Goal: Information Seeking & Learning: Learn about a topic

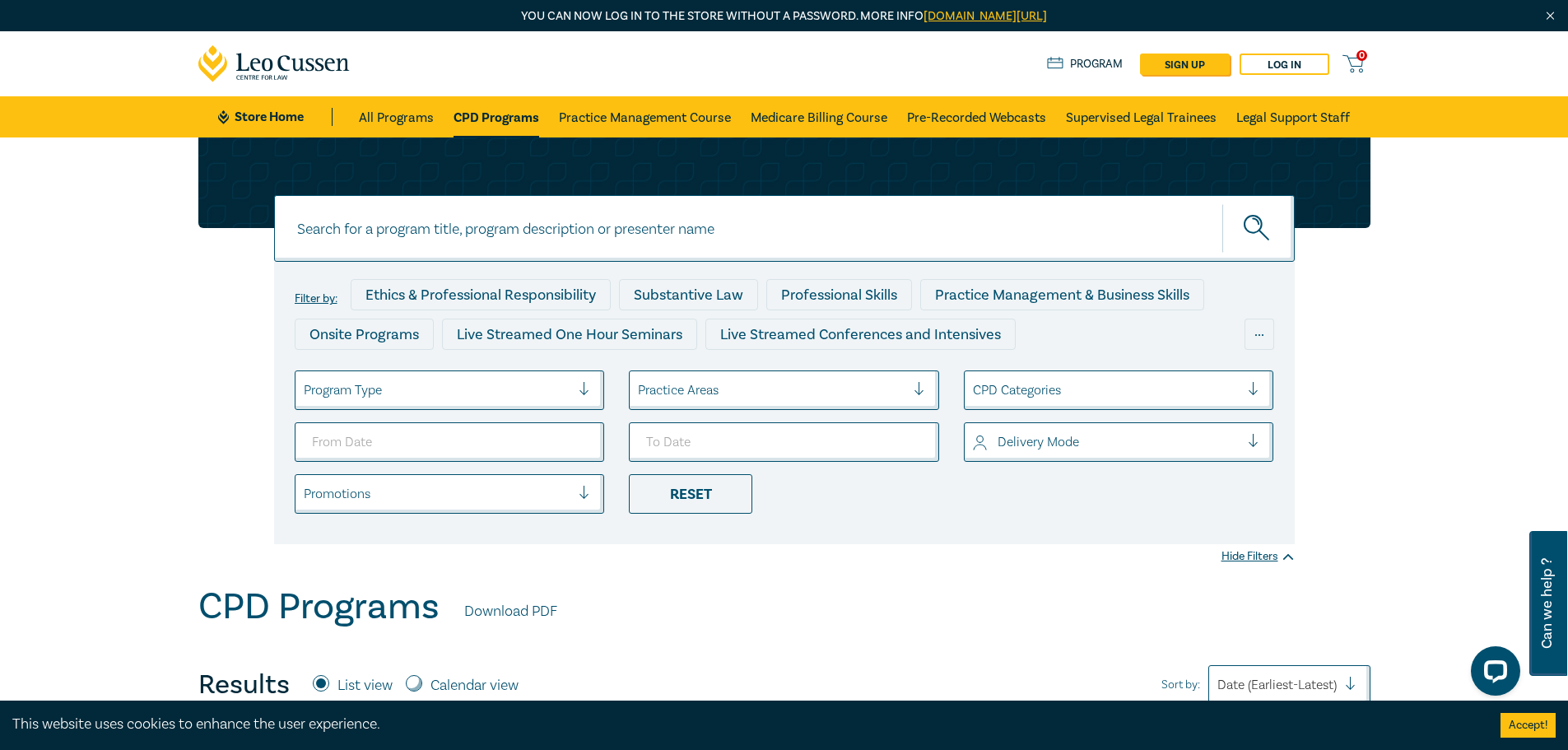
click at [531, 228] on input at bounding box center [784, 228] width 1020 height 66
type input "conveyancing"
click at [1222, 204] on button "submit" at bounding box center [1258, 228] width 72 height 50
click at [1261, 230] on circle "submit" at bounding box center [1253, 224] width 17 height 17
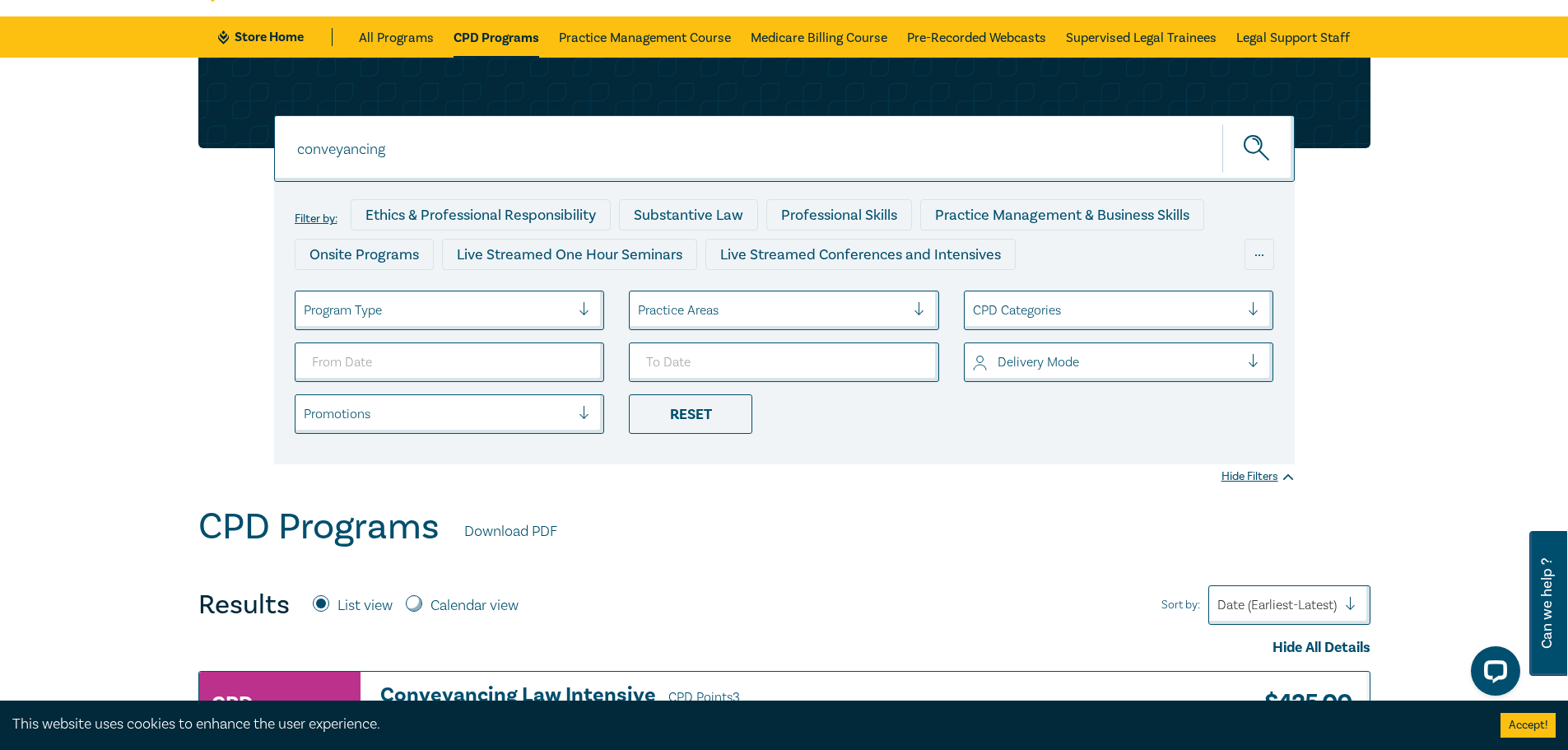
scroll to position [81, 0]
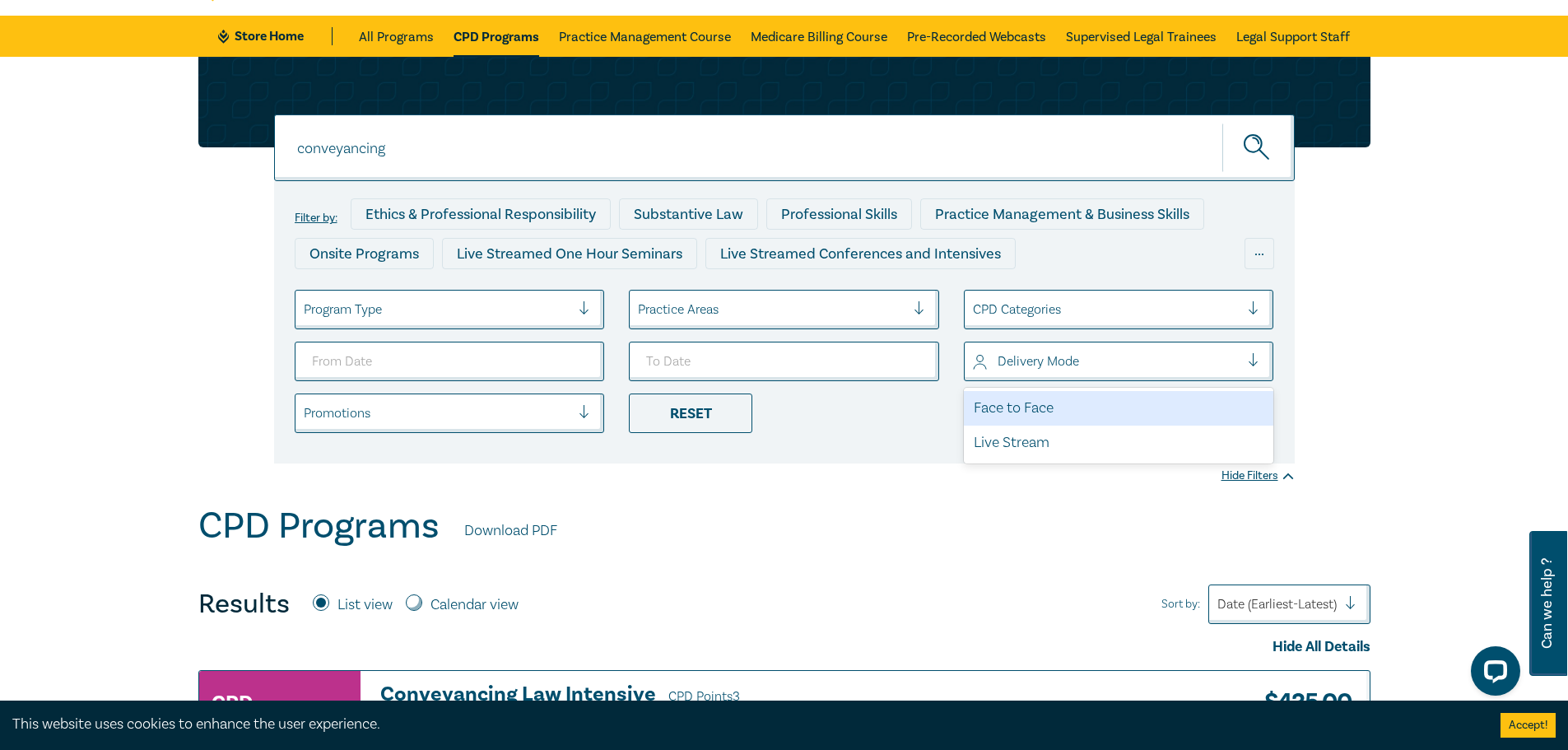
click at [1042, 369] on div at bounding box center [1106, 361] width 267 height 21
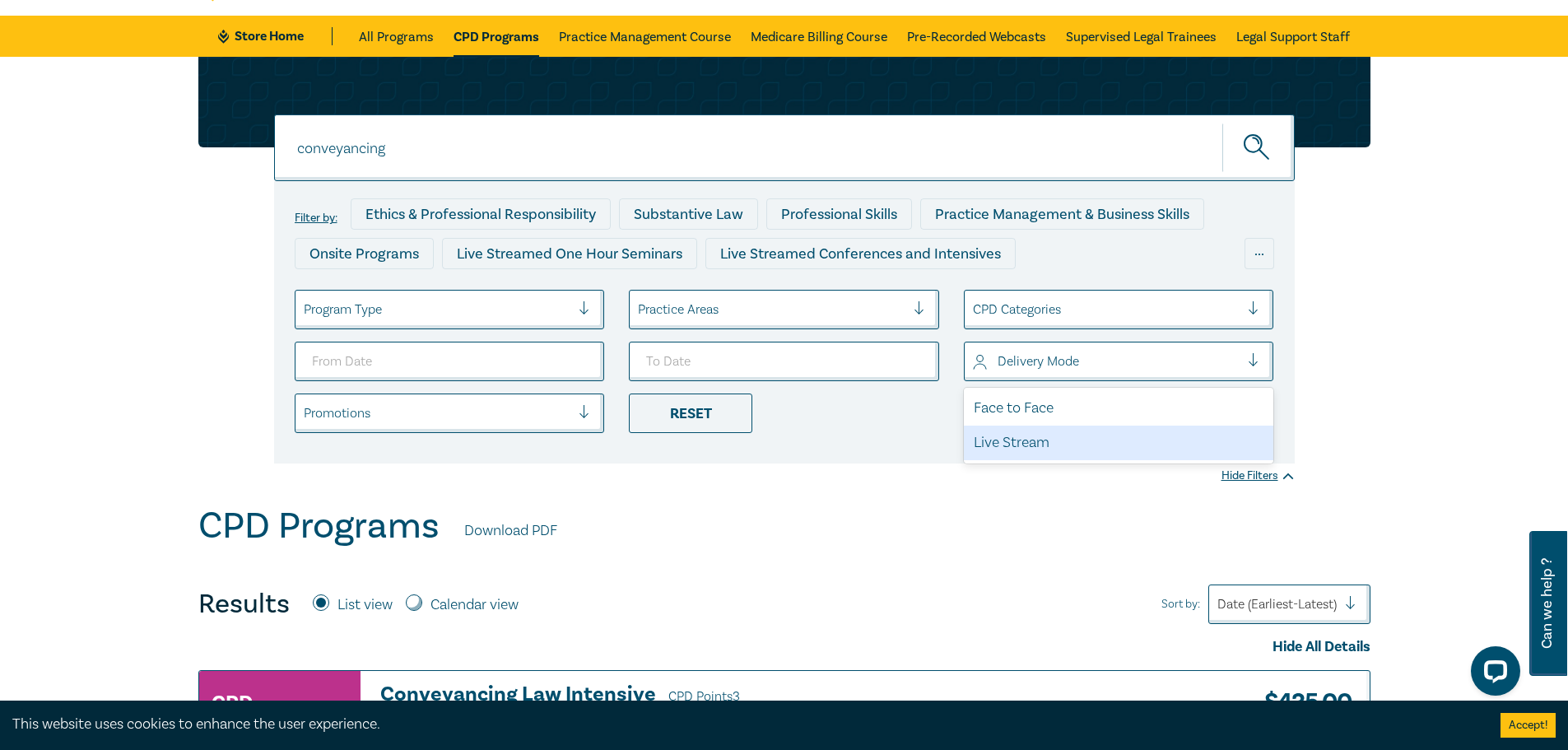
click at [1006, 453] on div "Live Stream" at bounding box center [1119, 443] width 310 height 35
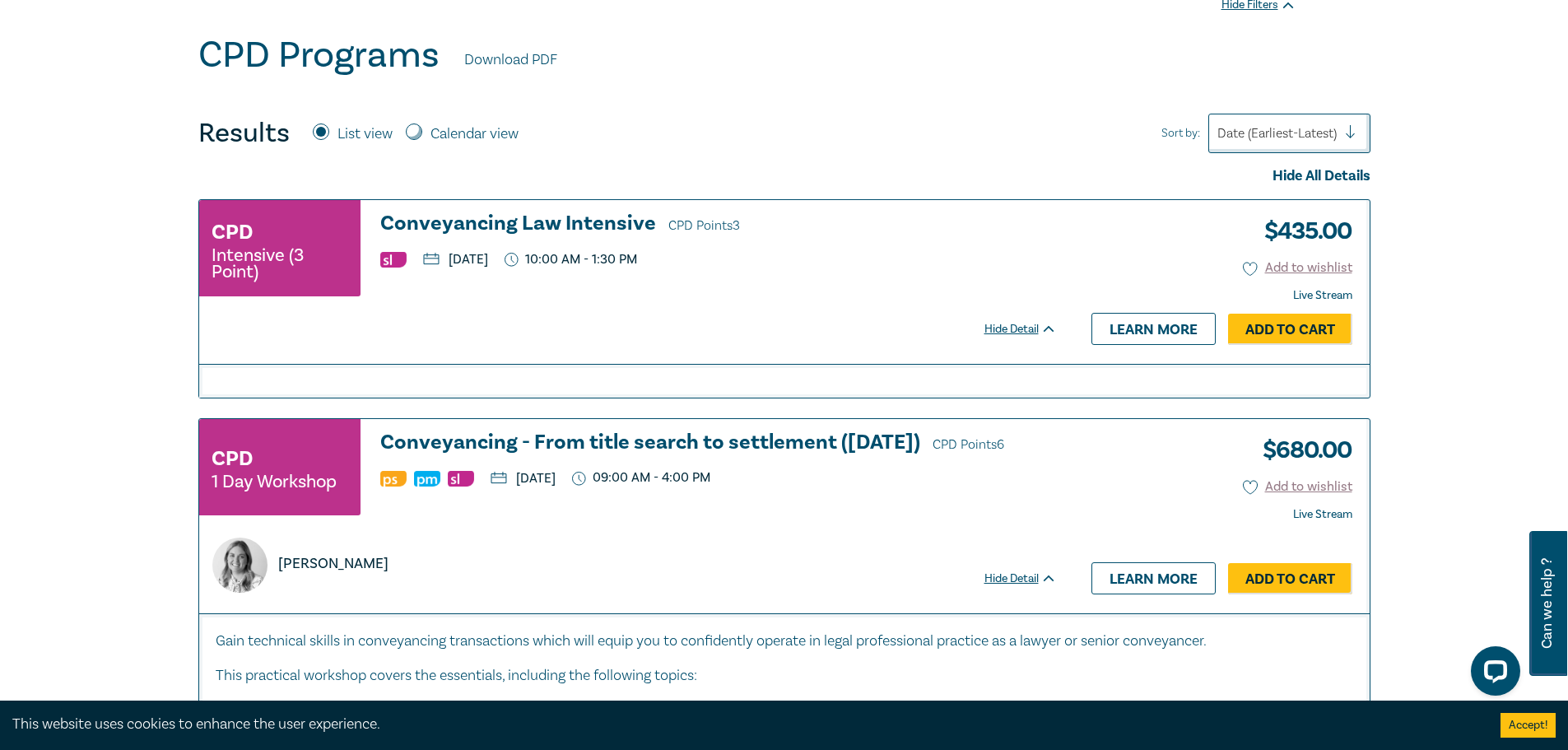
scroll to position [562, 0]
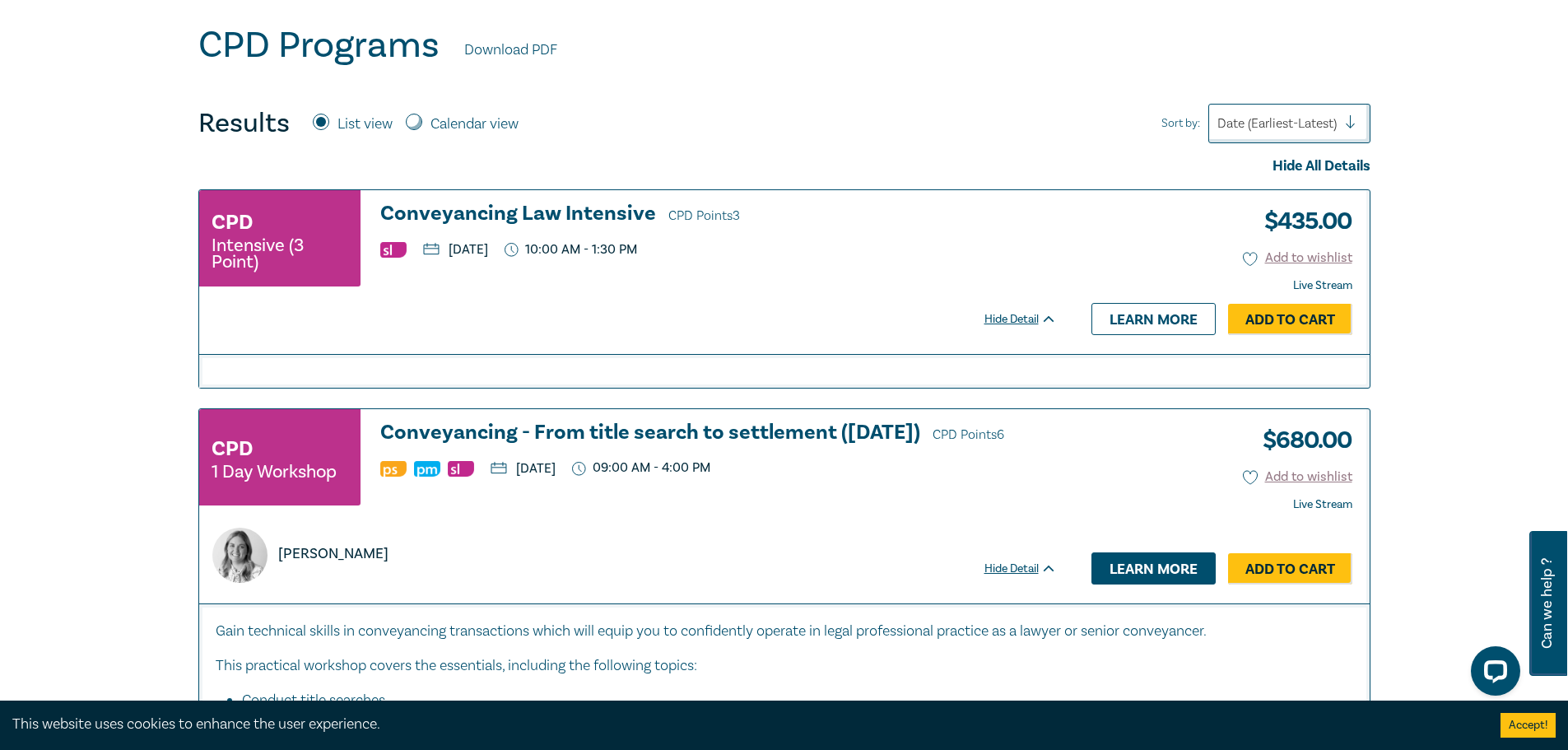
click at [1130, 572] on link "Learn more" at bounding box center [1154, 568] width 124 height 32
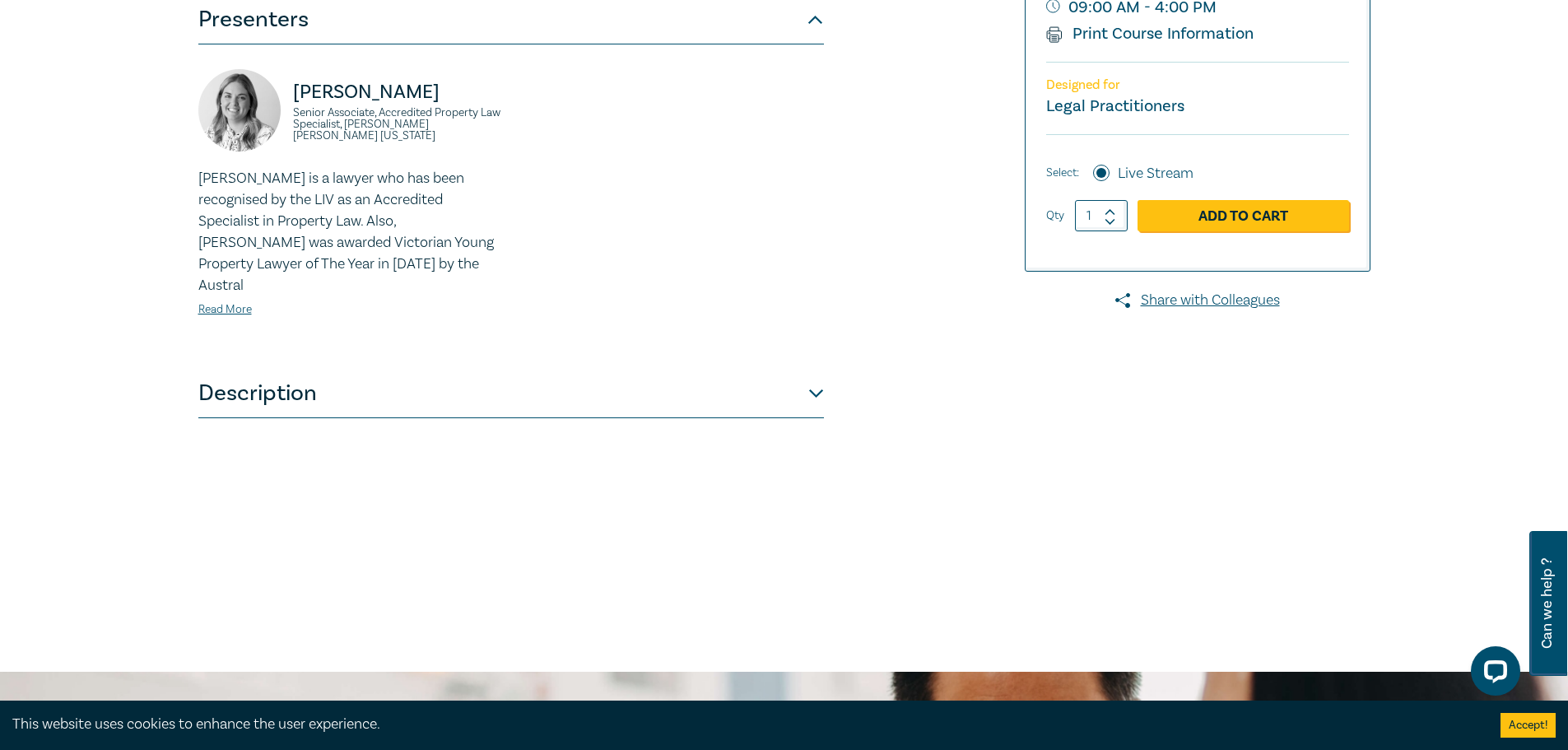
scroll to position [450, 0]
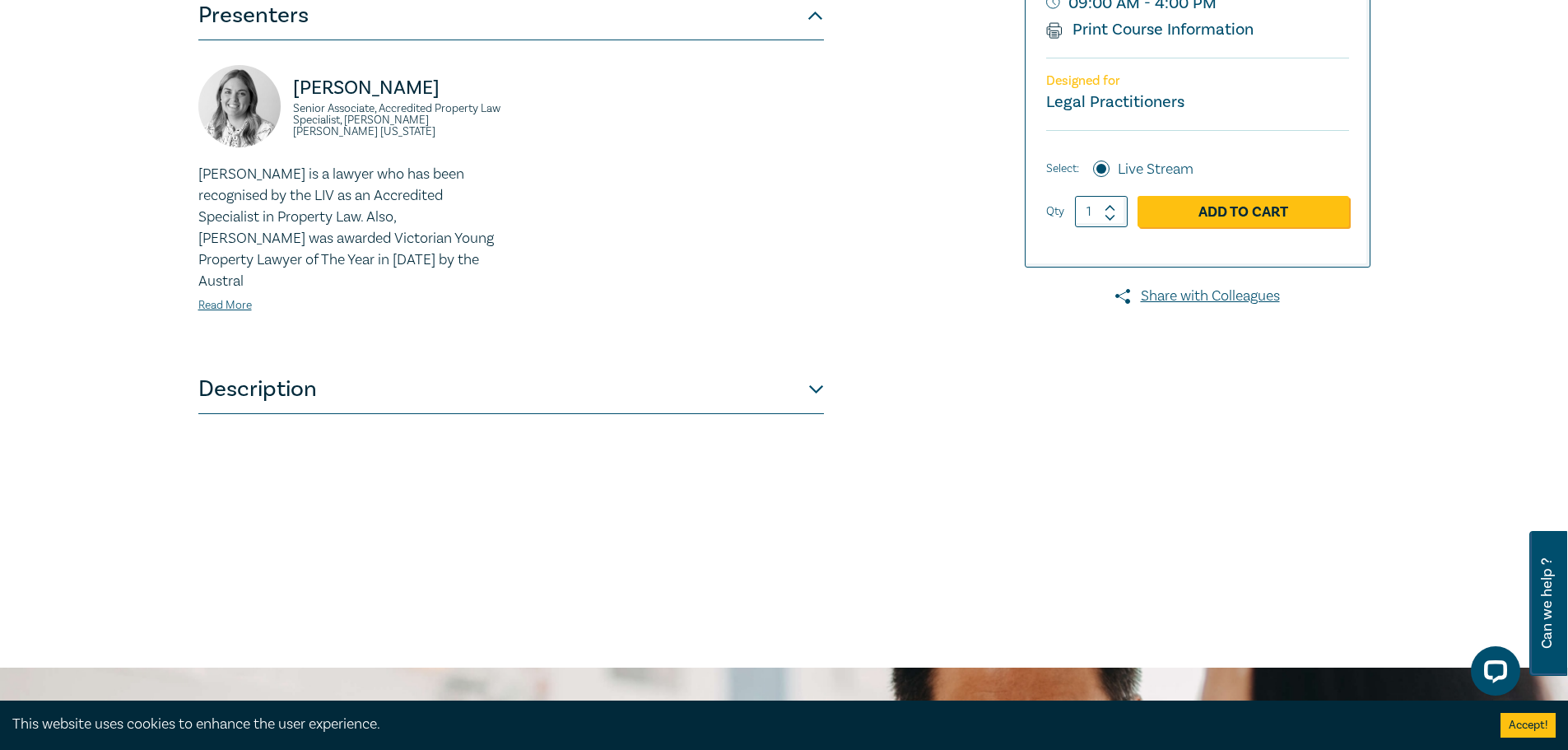
click at [820, 366] on button "Description" at bounding box center [511, 389] width 626 height 49
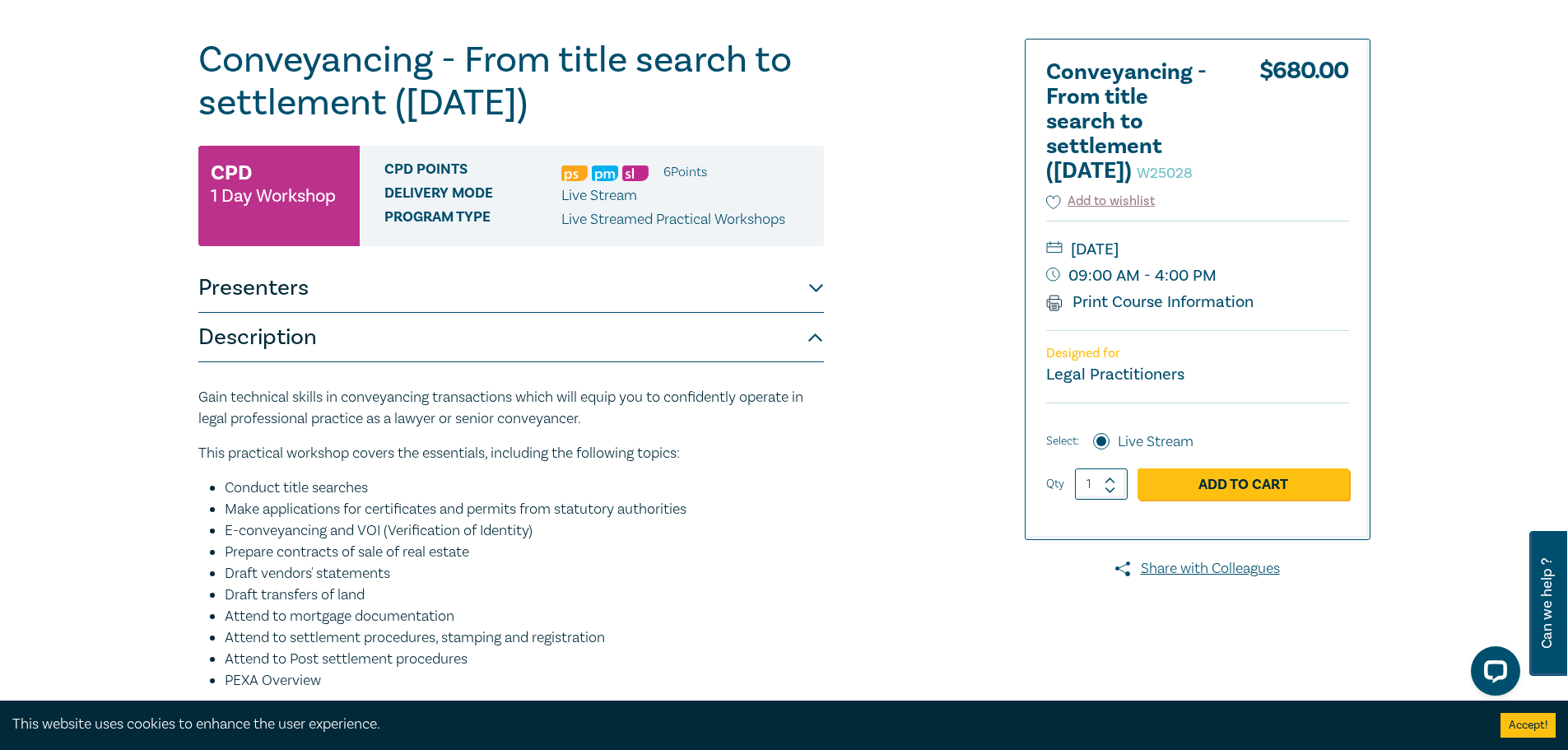
scroll to position [176, 0]
click at [498, 305] on button "Presenters" at bounding box center [511, 289] width 626 height 49
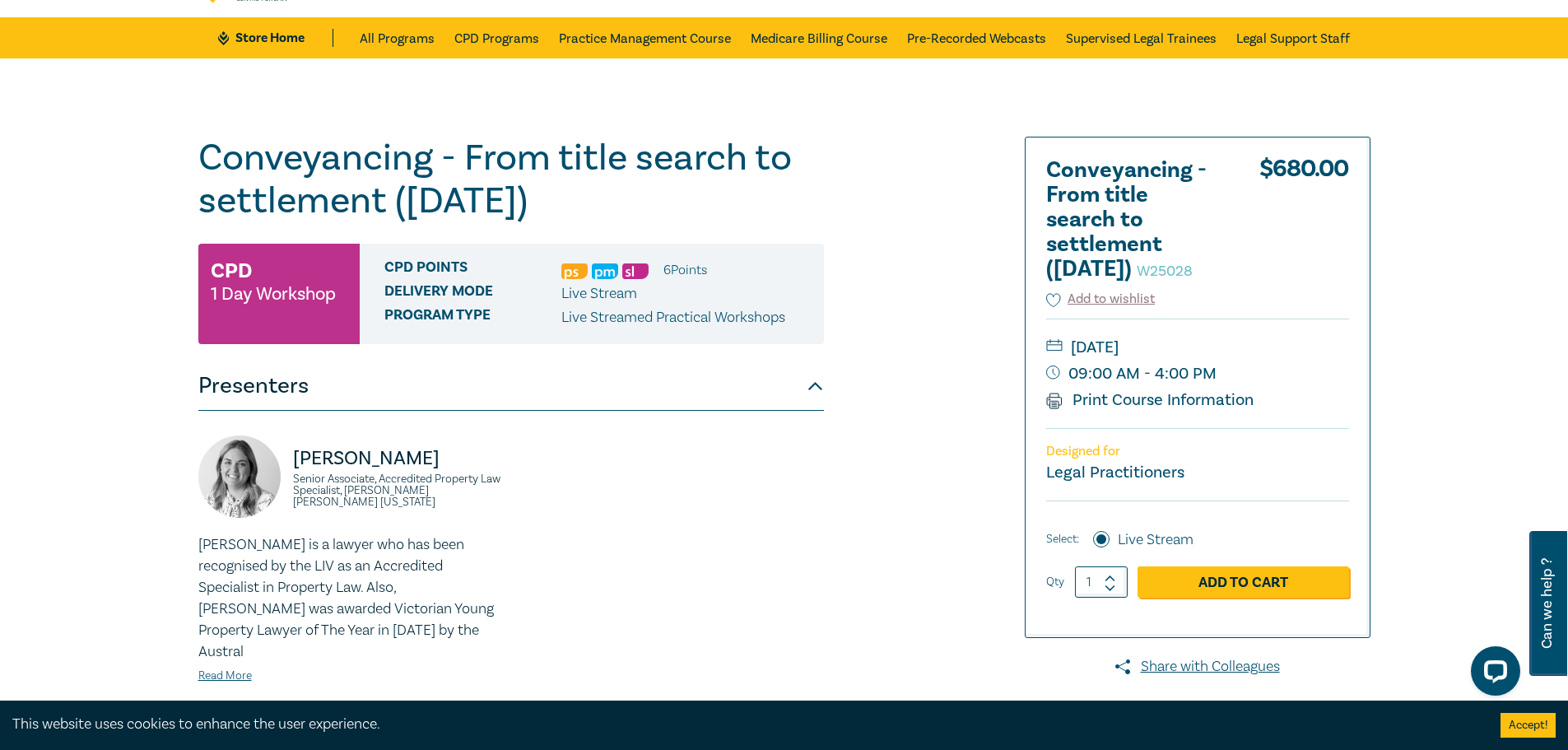
scroll to position [66, 0]
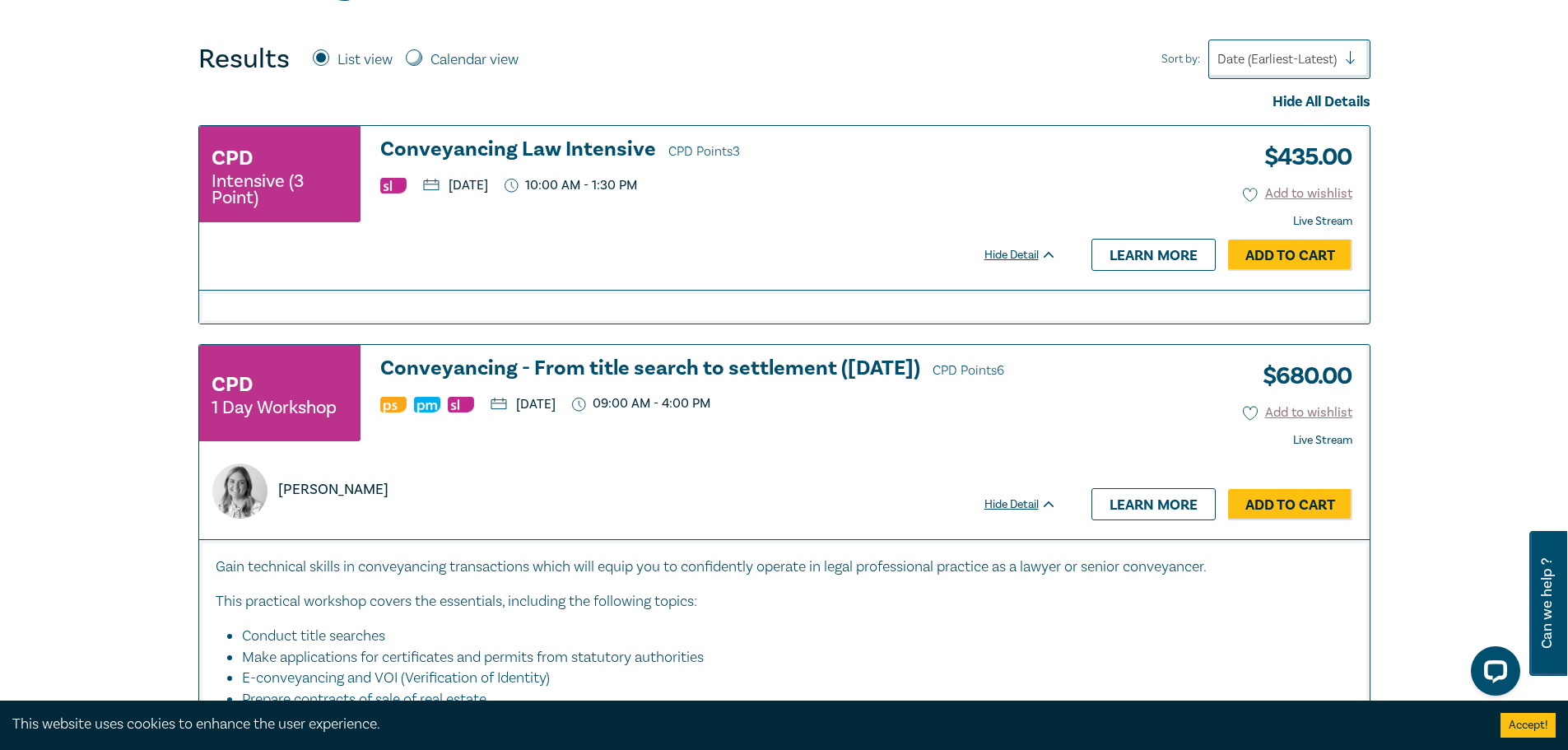
scroll to position [626, 0]
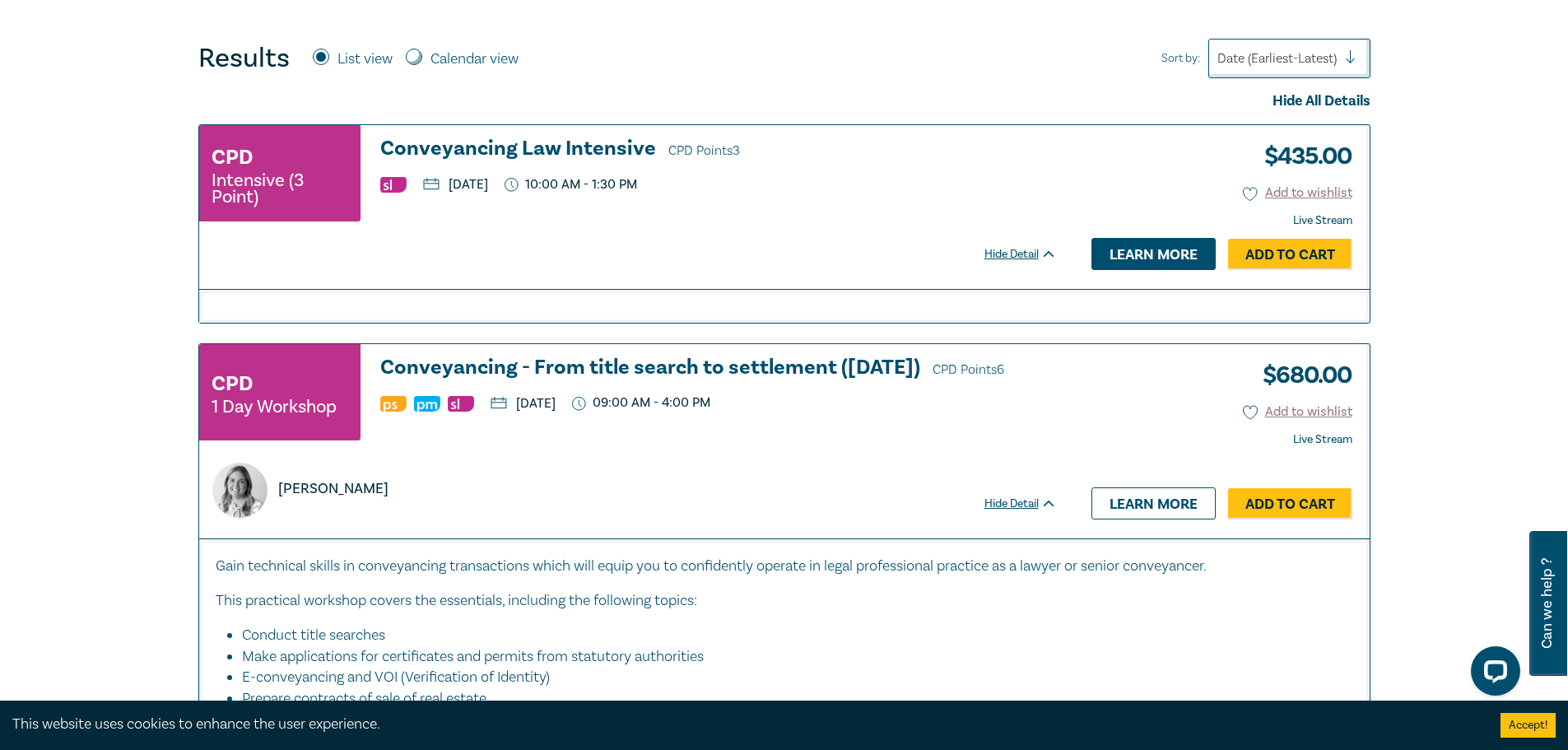
click at [1135, 262] on link "Learn more" at bounding box center [1154, 253] width 124 height 32
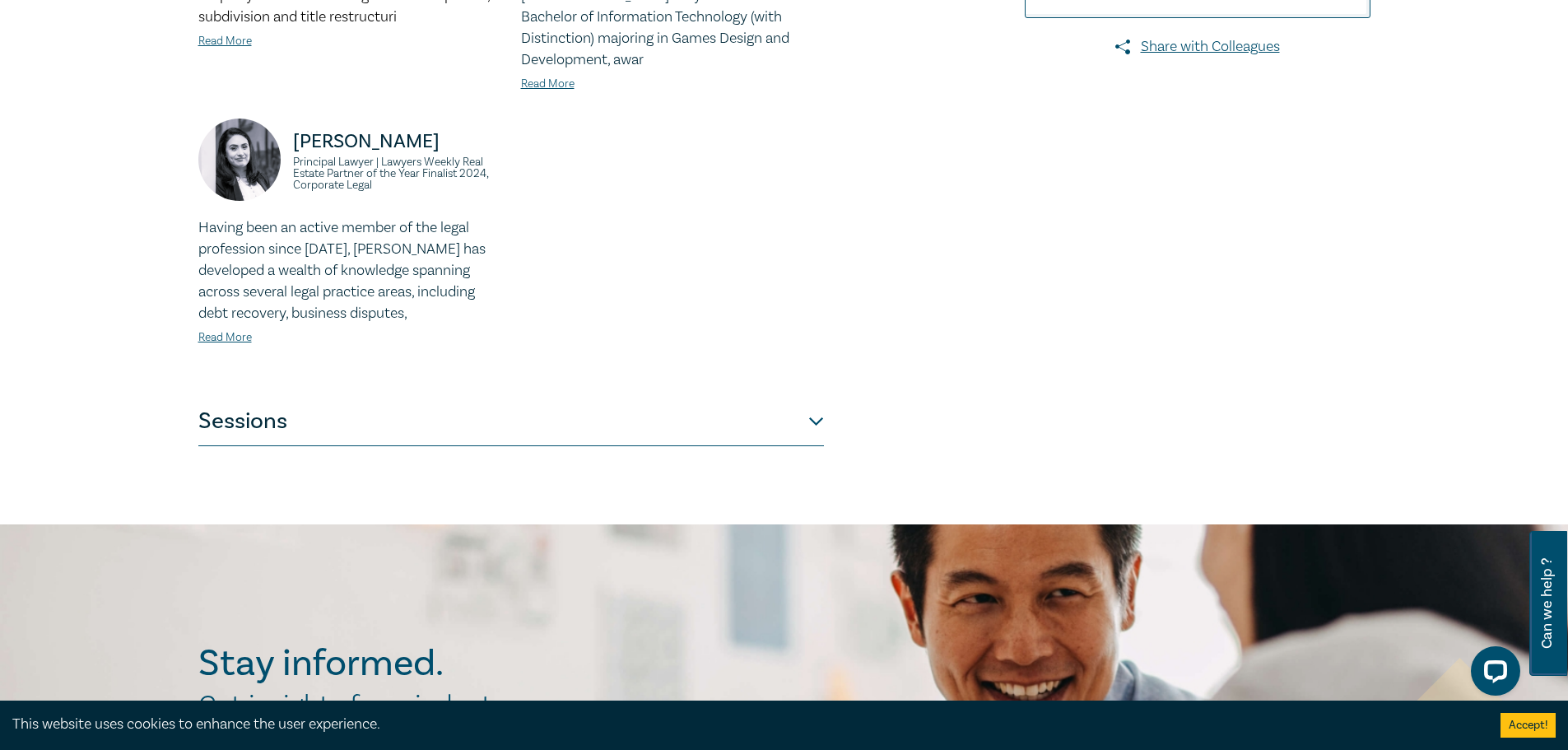
scroll to position [651, 0]
click at [814, 406] on button "Sessions" at bounding box center [511, 421] width 626 height 49
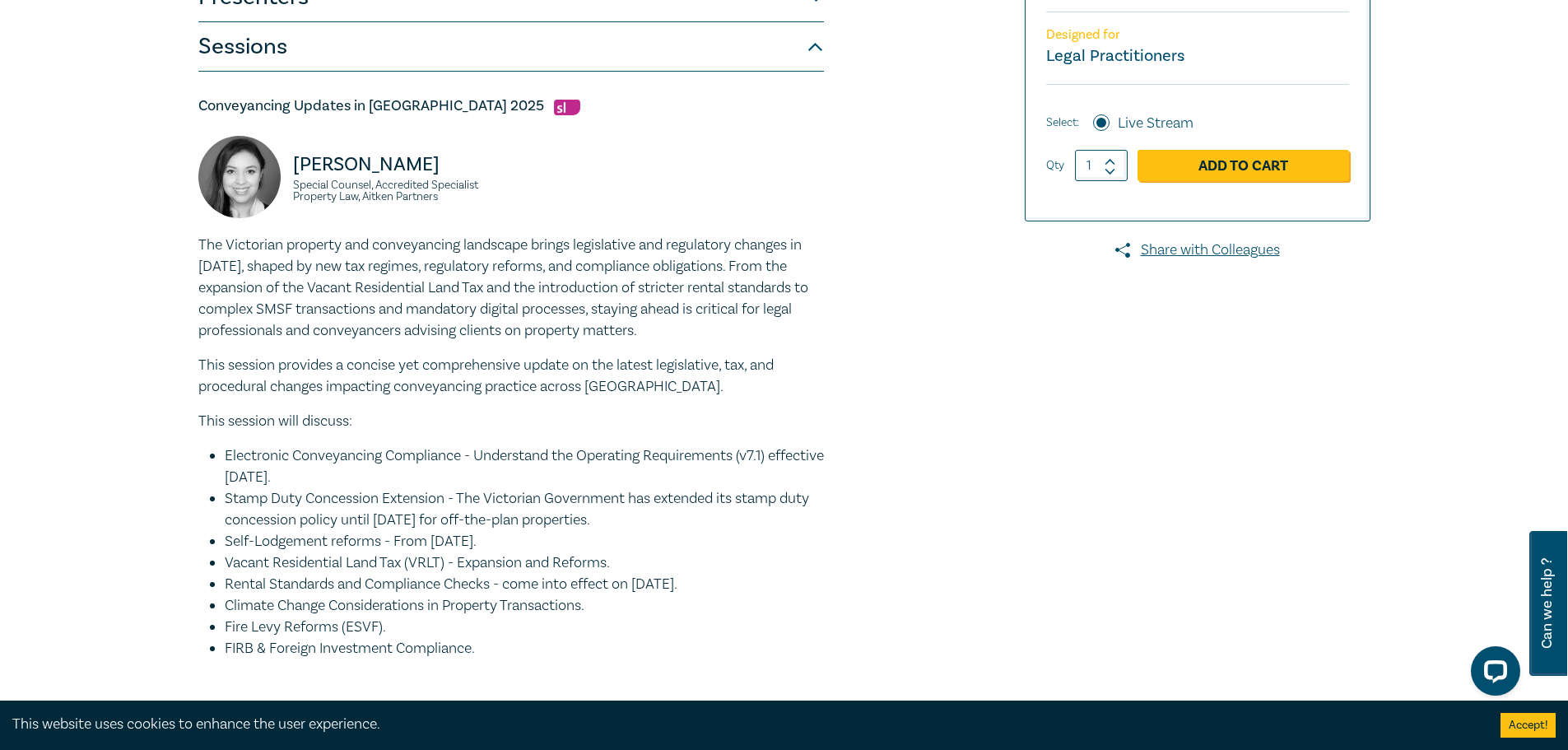
scroll to position [447, 0]
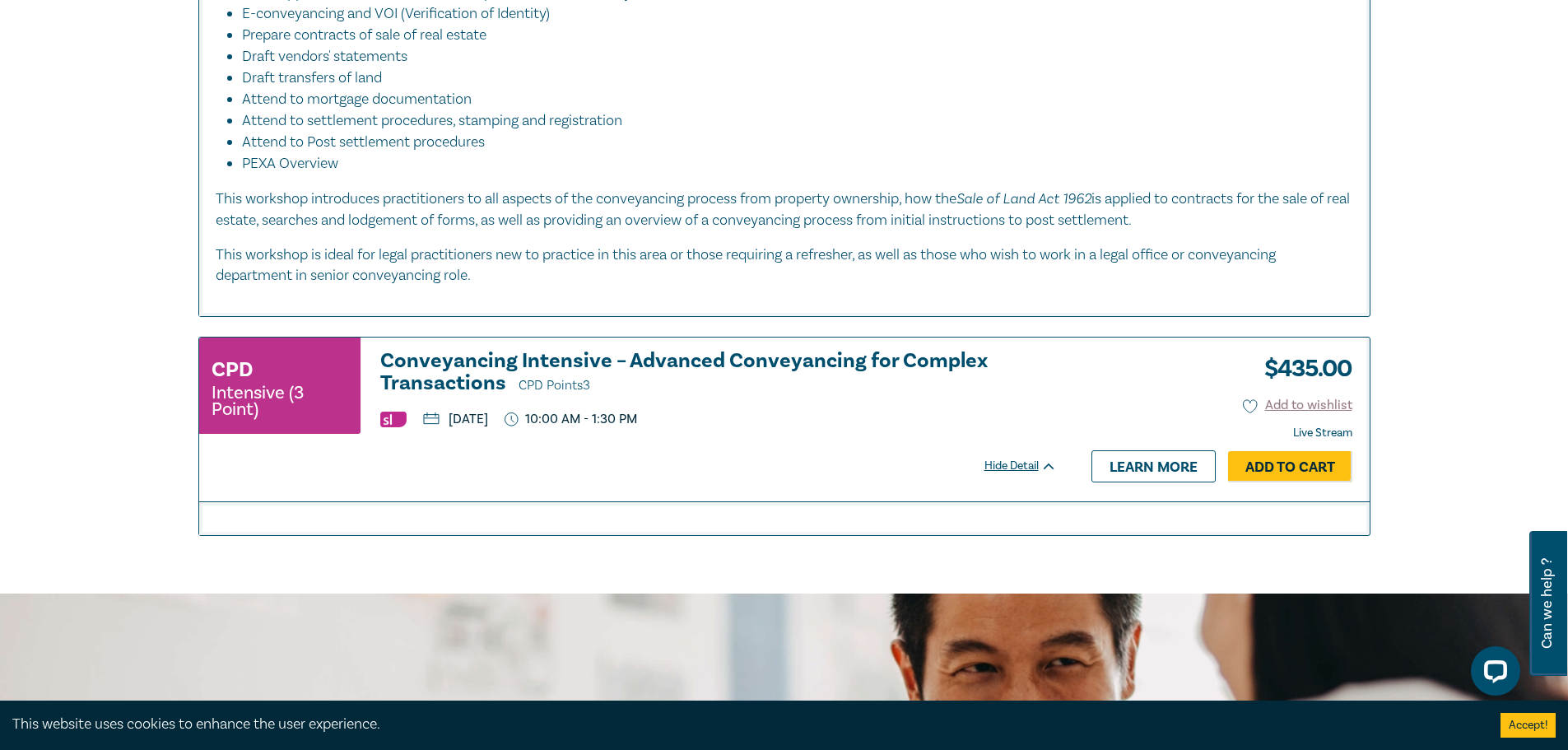
scroll to position [1294, 0]
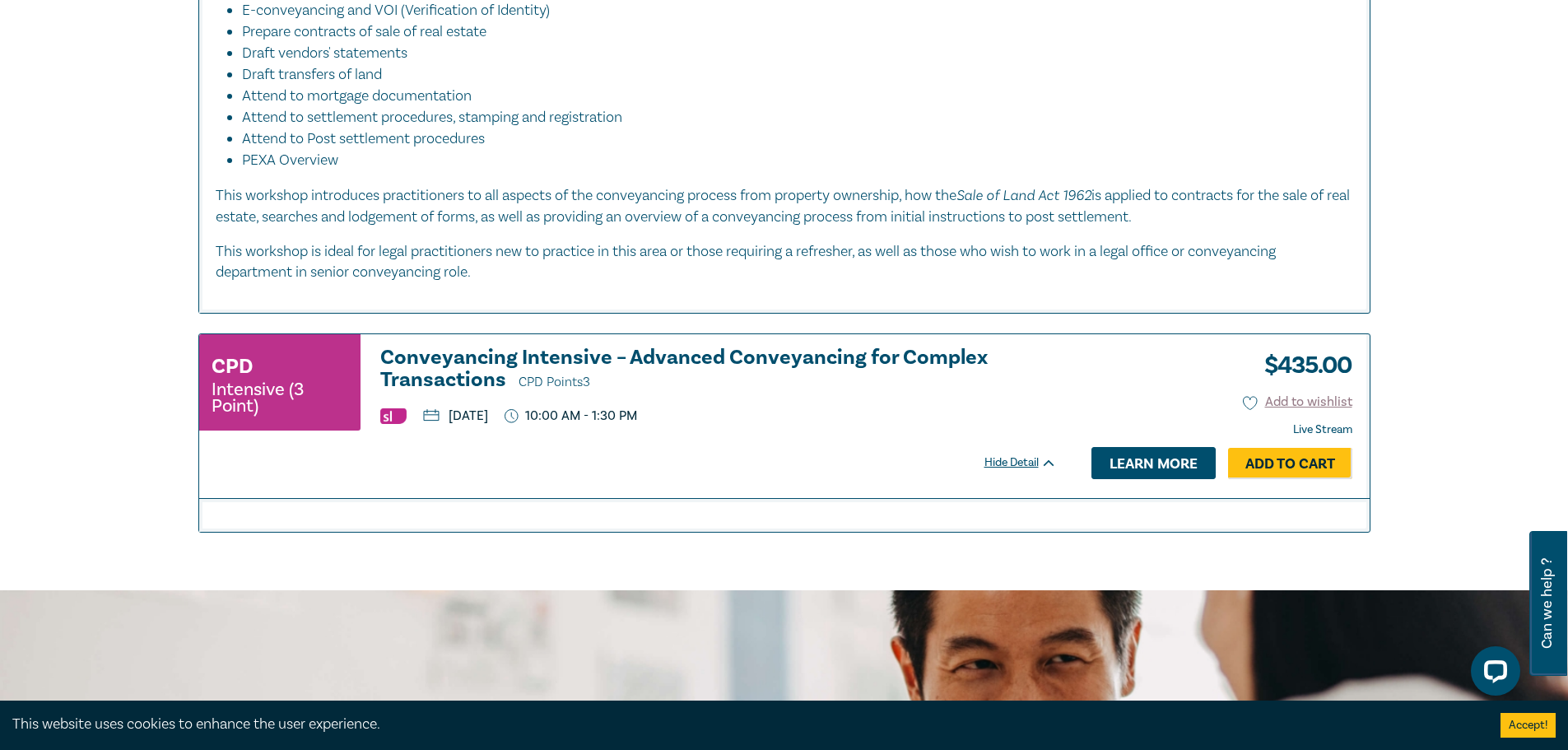
click at [1134, 456] on link "Learn more" at bounding box center [1154, 463] width 124 height 32
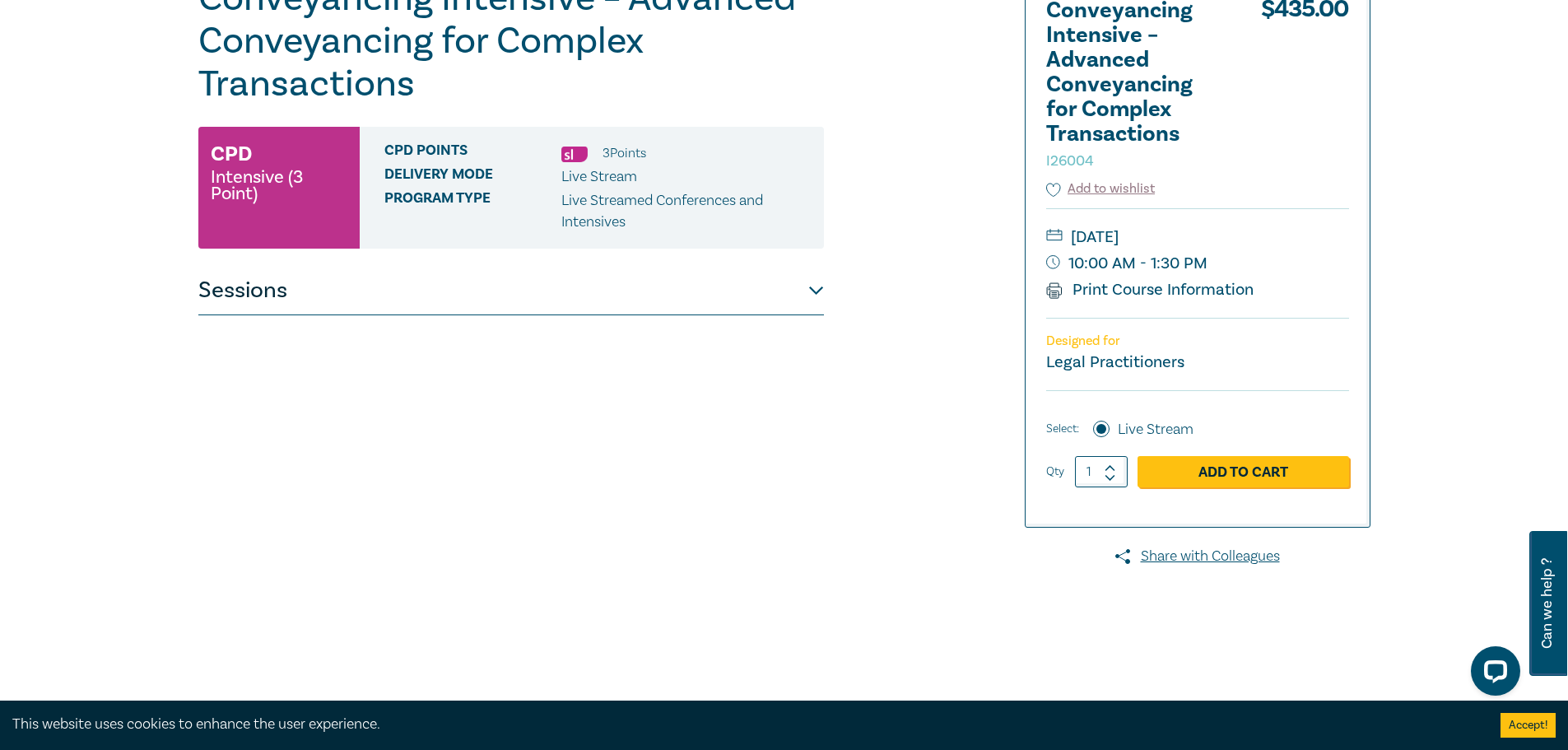
scroll to position [239, 0]
click at [781, 302] on button "Sessions" at bounding box center [511, 290] width 626 height 49
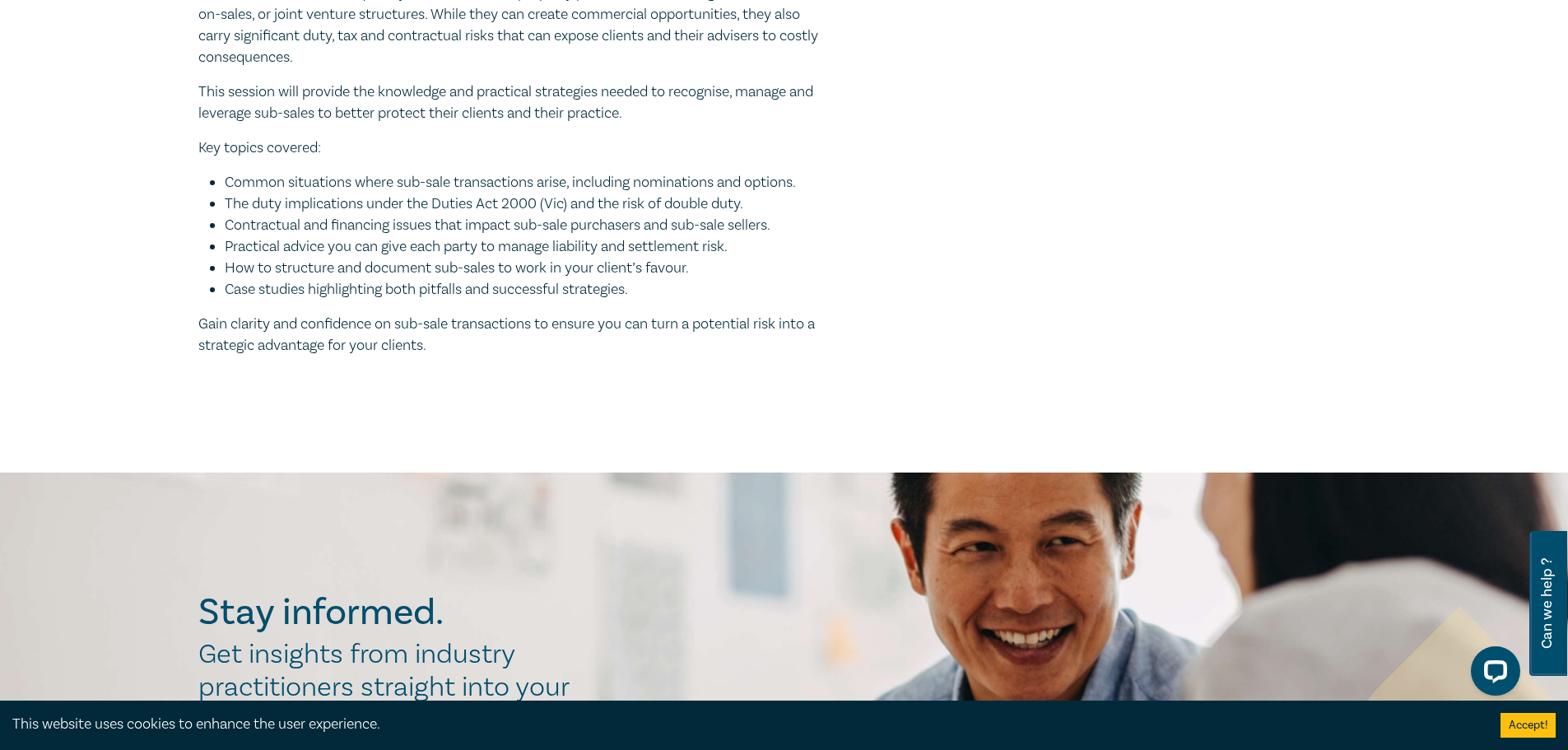
scroll to position [1729, 0]
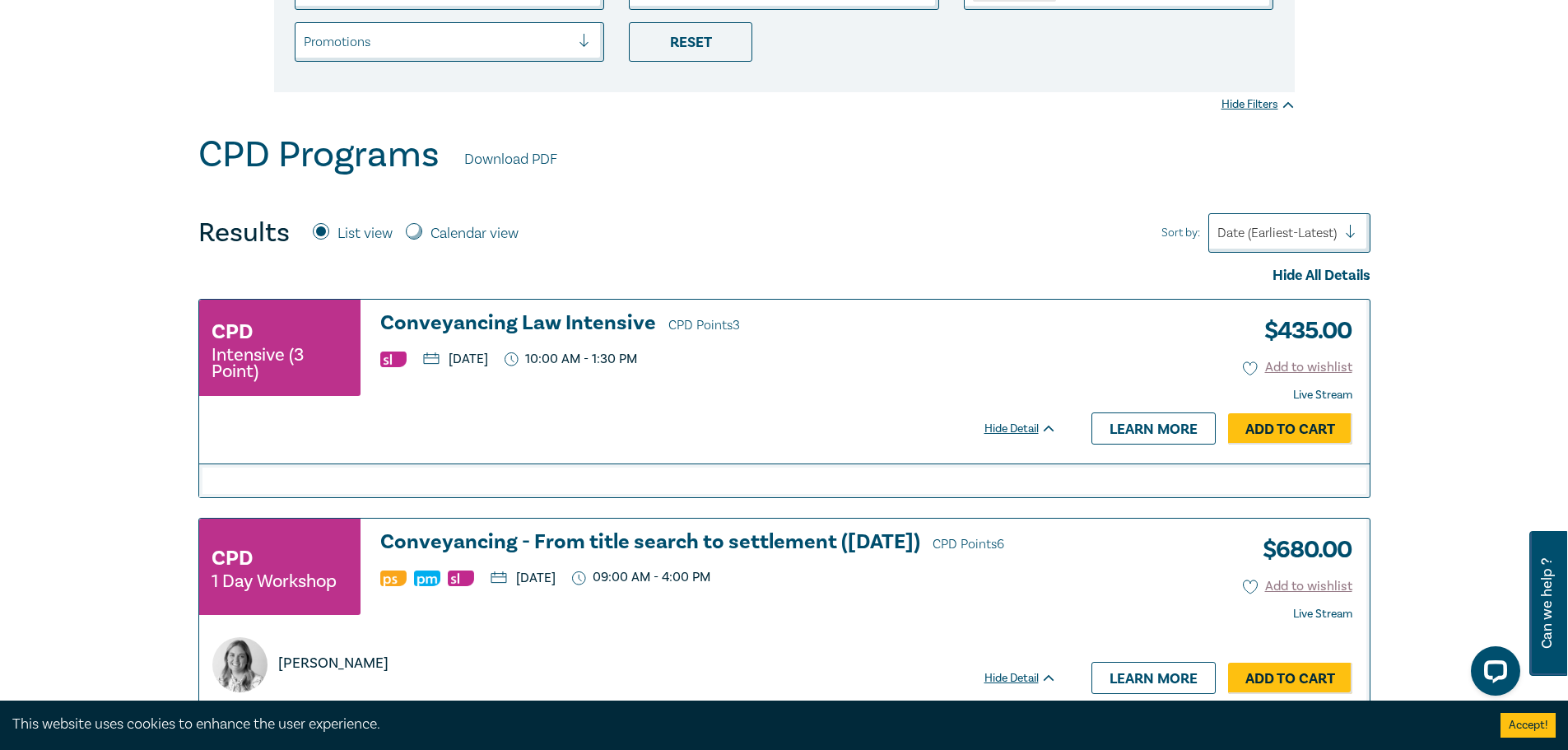
scroll to position [454, 0]
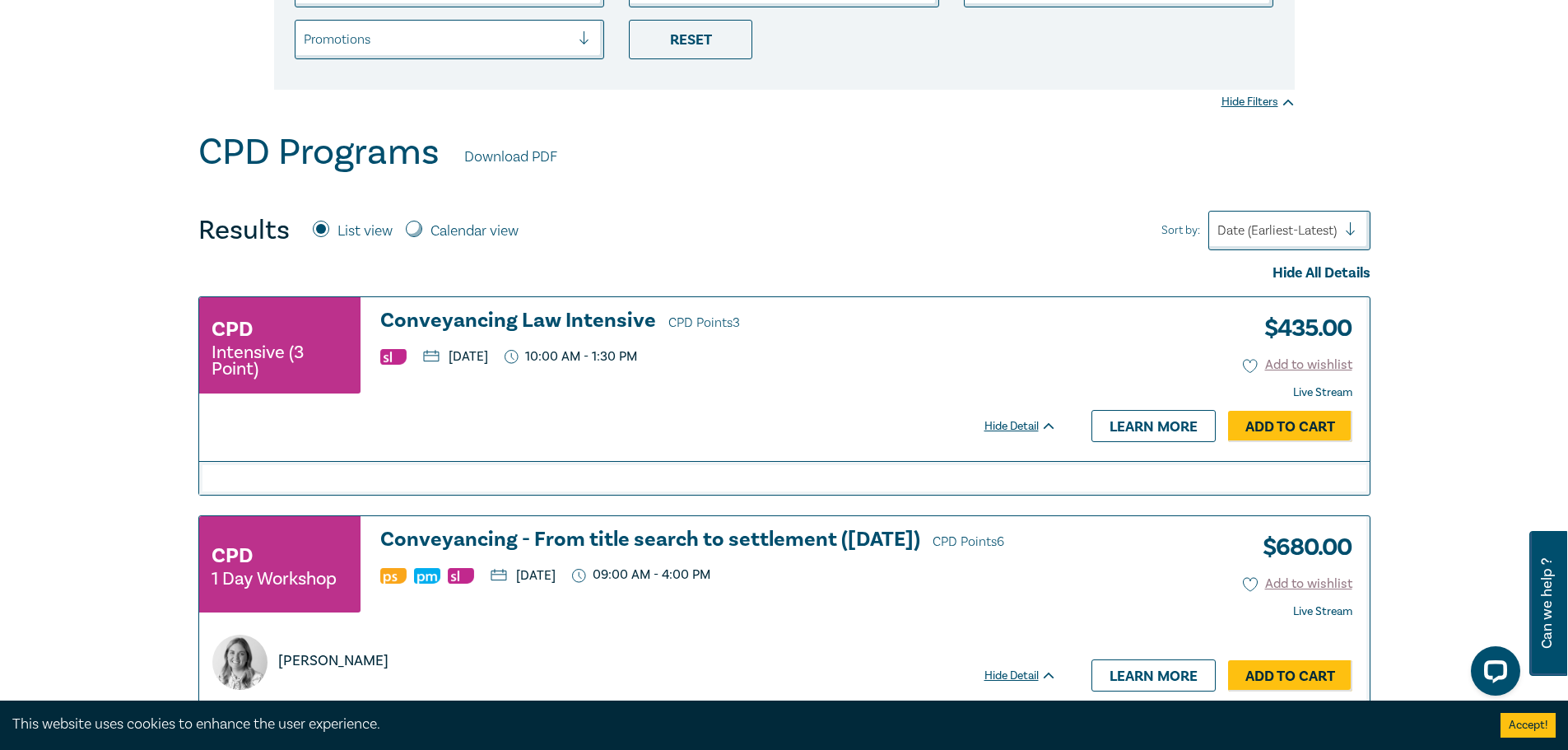
click at [493, 322] on h3 "Conveyancing Law Intensive CPD Points 3" at bounding box center [719, 321] width 676 height 25
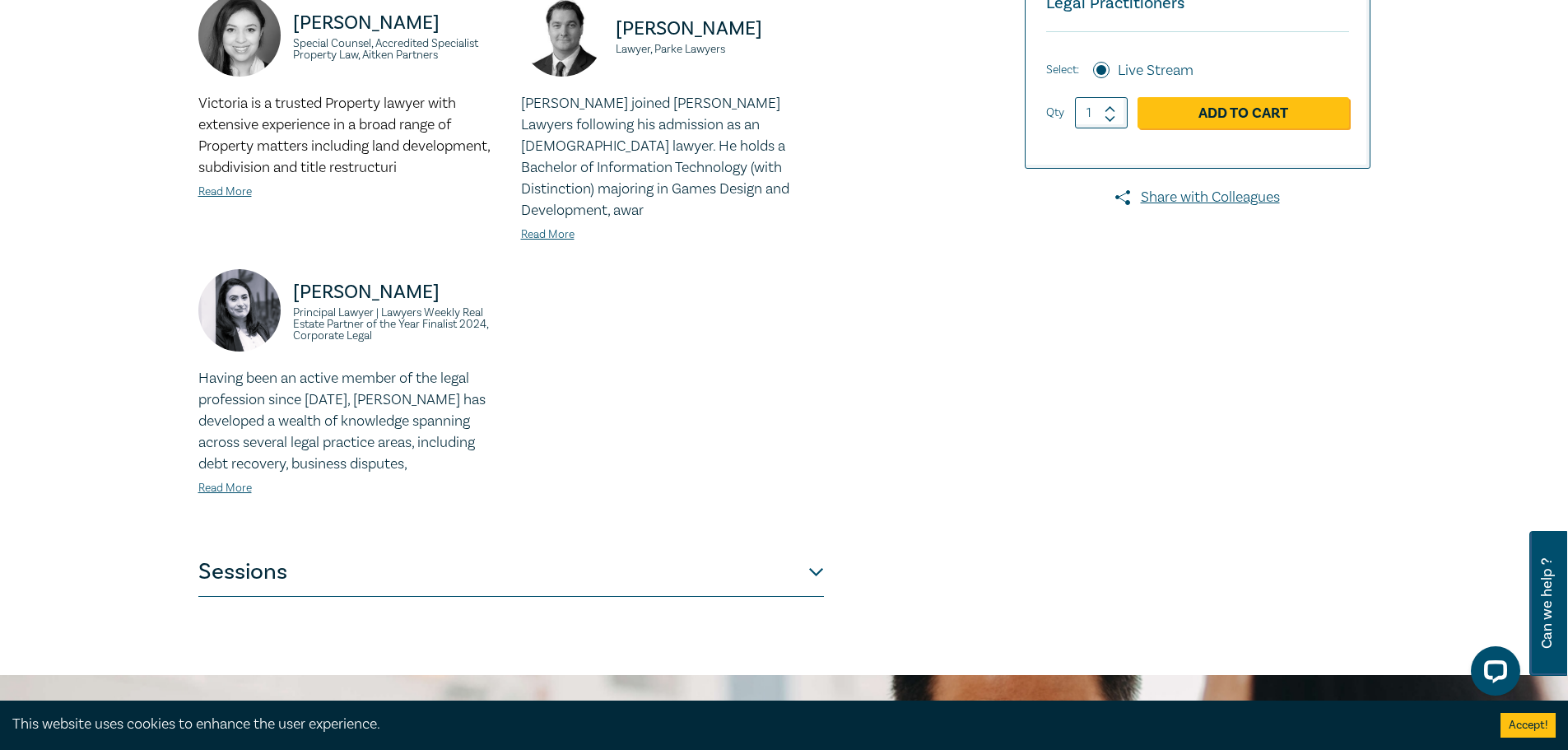
scroll to position [499, 0]
click at [323, 552] on button "Sessions" at bounding box center [511, 574] width 626 height 49
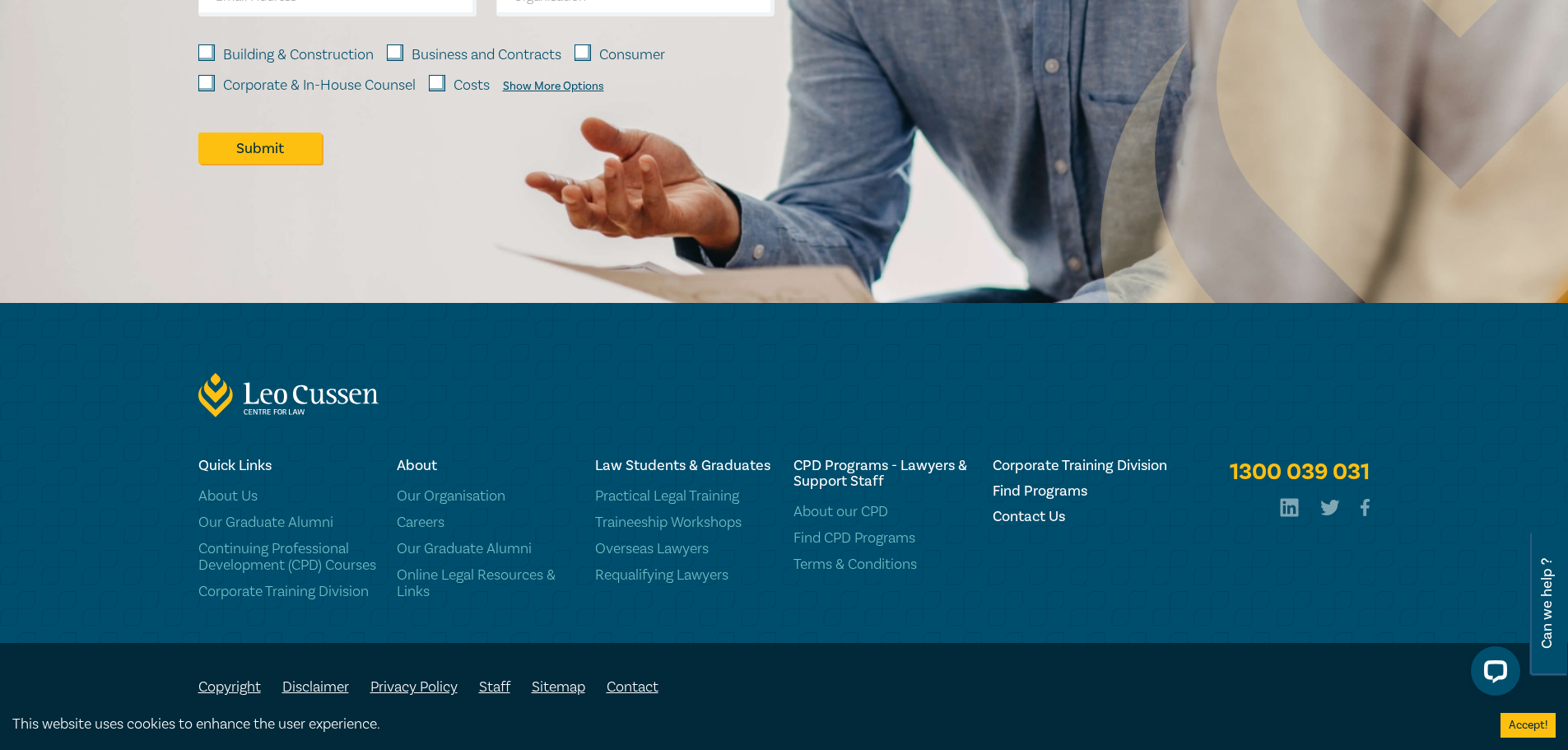
scroll to position [3710, 0]
click at [703, 488] on link "Practical Legal Training" at bounding box center [685, 496] width 179 height 16
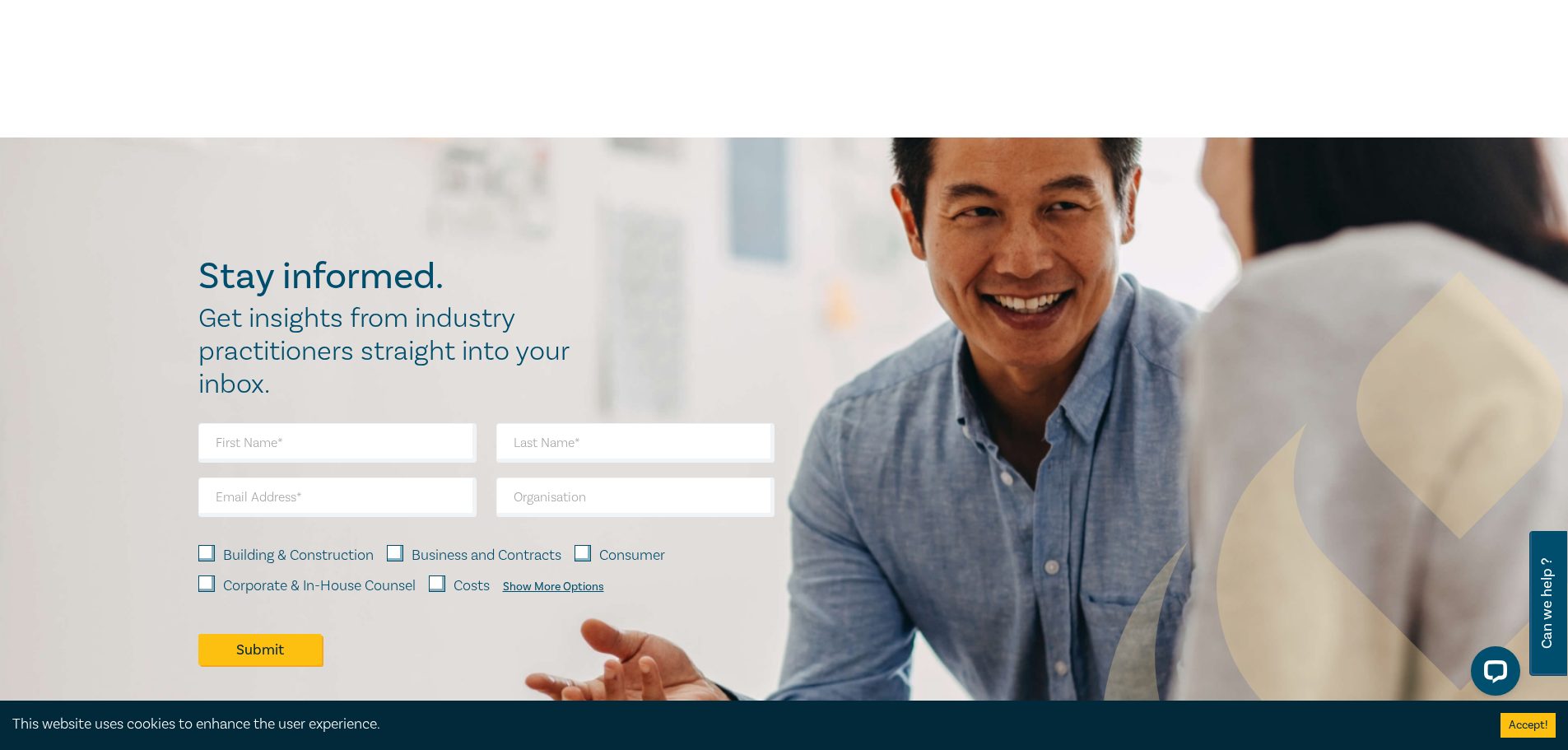
scroll to position [454, 0]
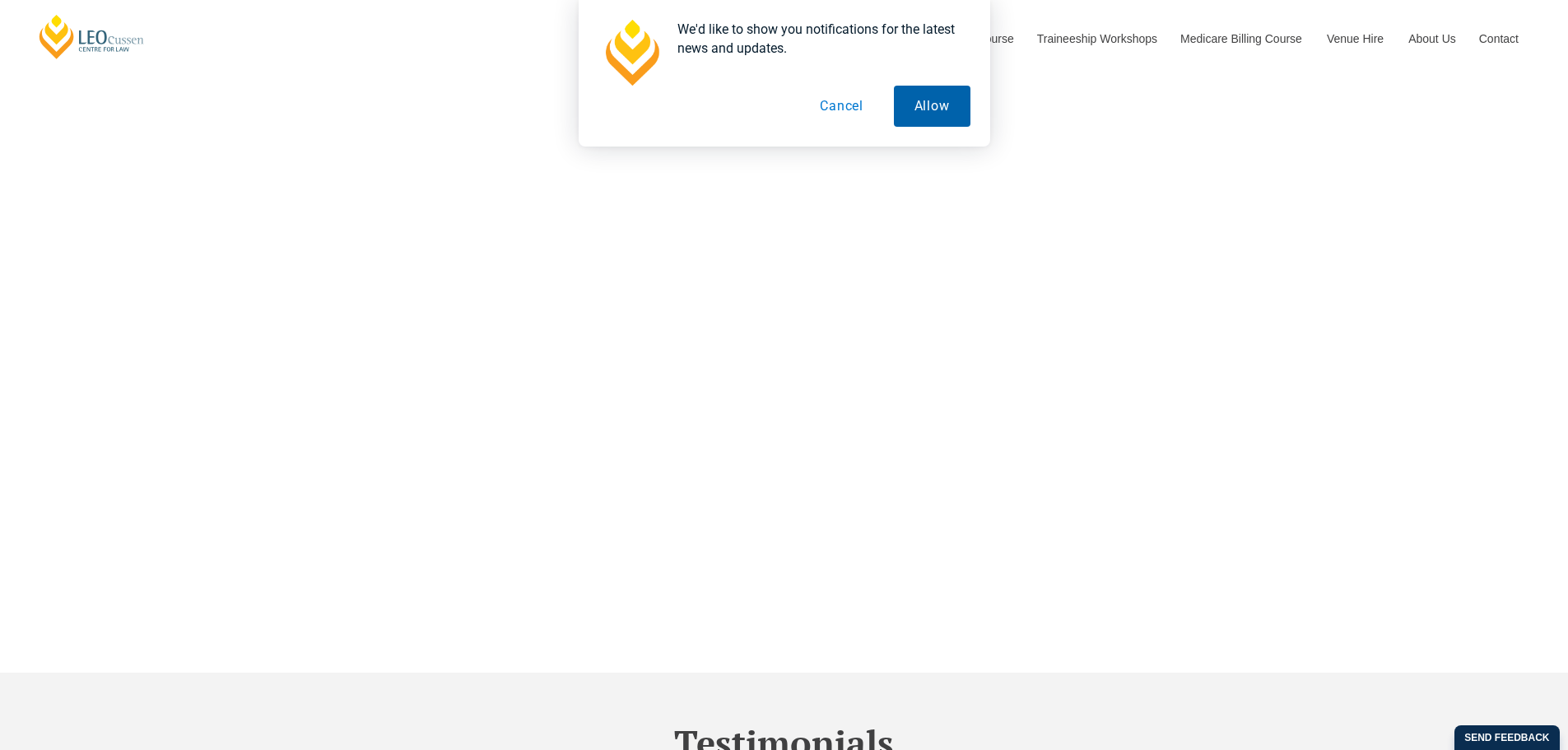
scroll to position [6188, 0]
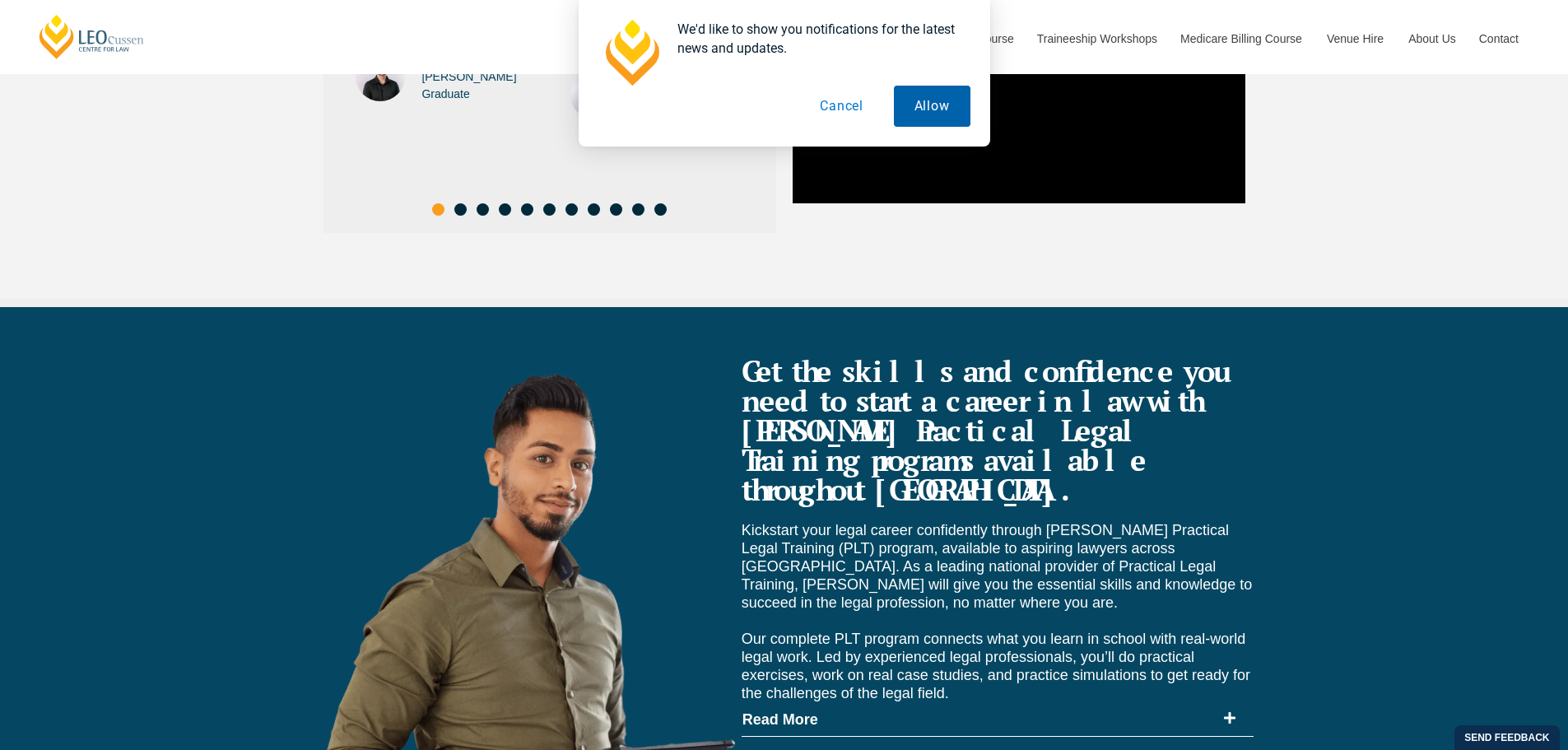
click at [920, 118] on button "Allow" at bounding box center [933, 107] width 77 height 41
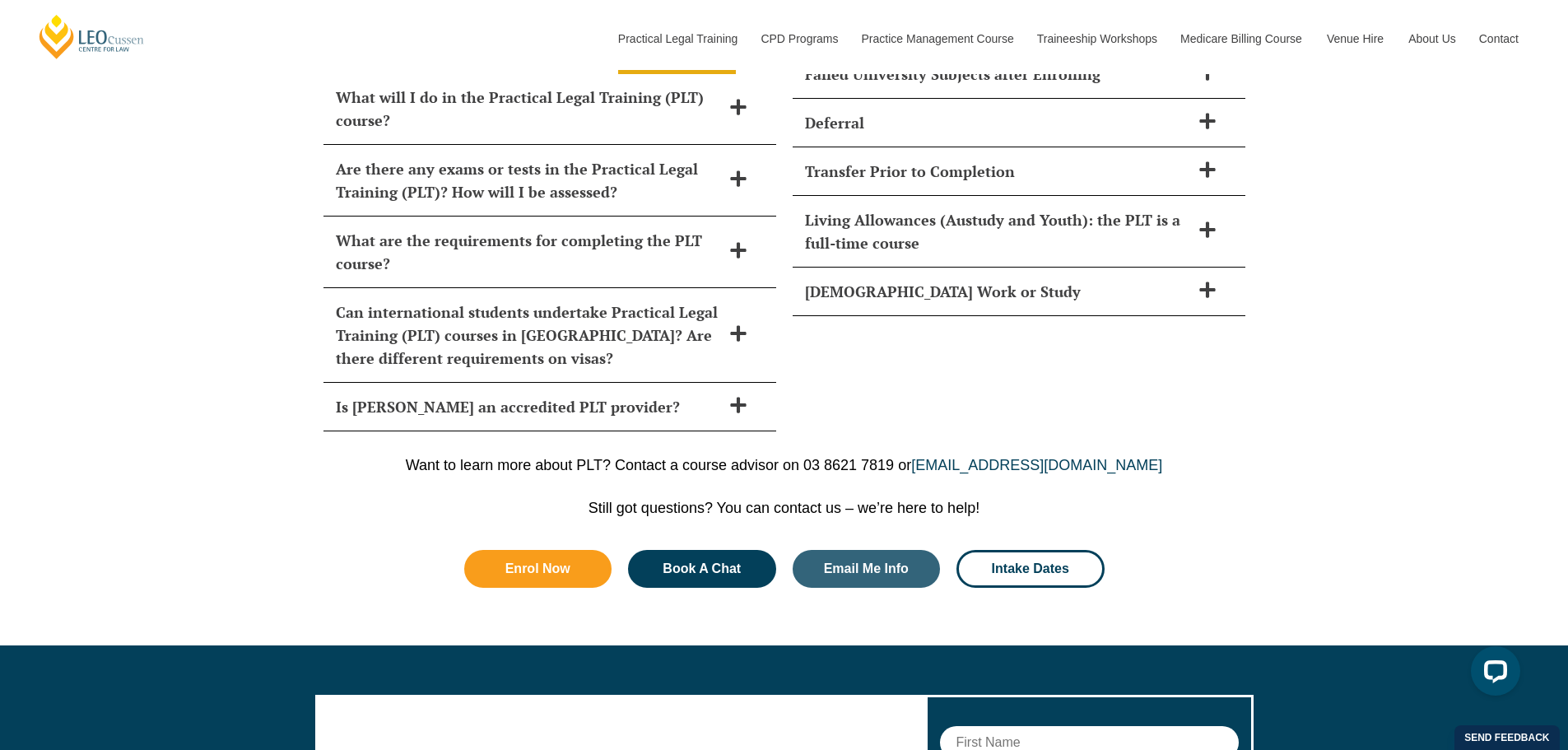
scroll to position [8292, 0]
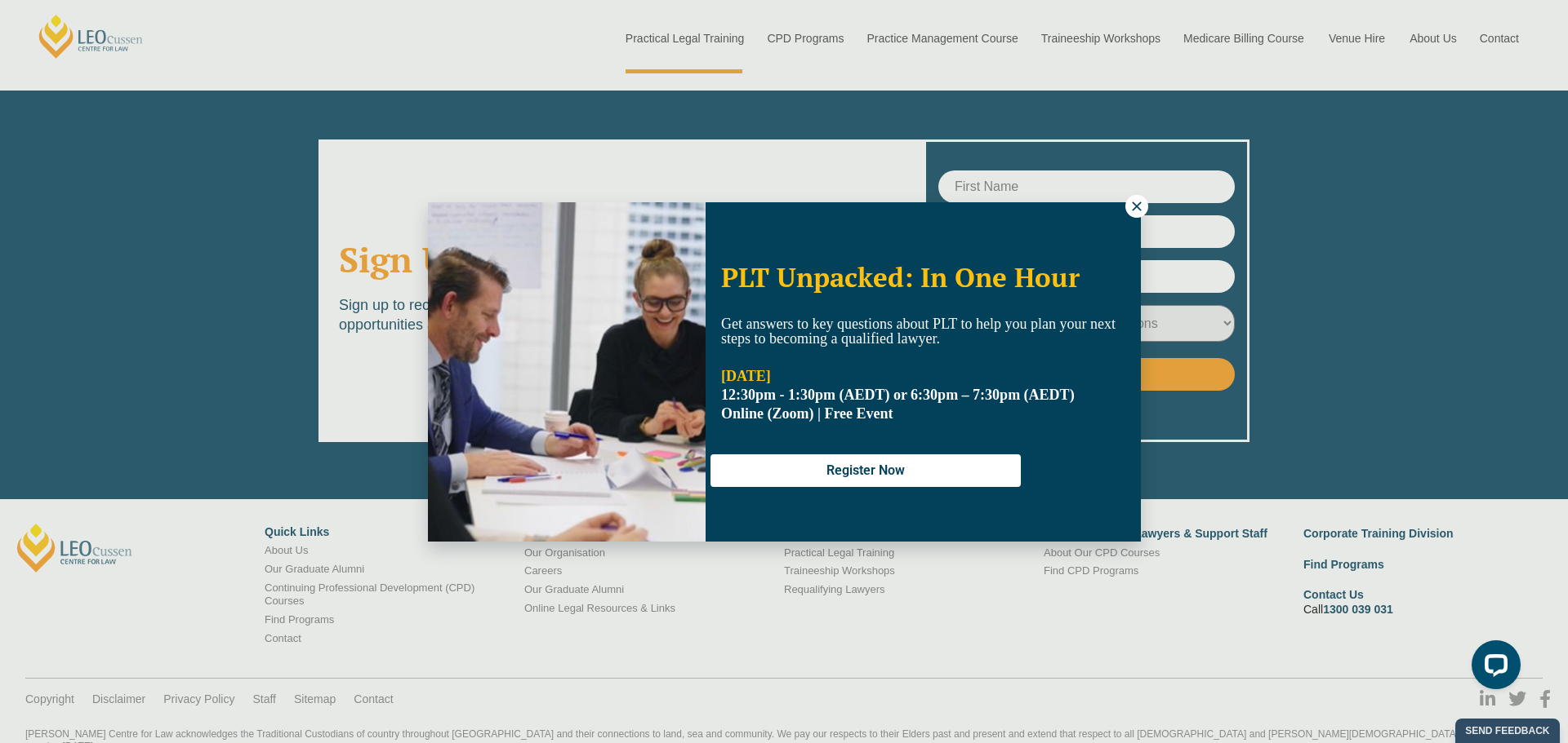
click at [1134, 208] on icon at bounding box center [1136, 206] width 9 height 9
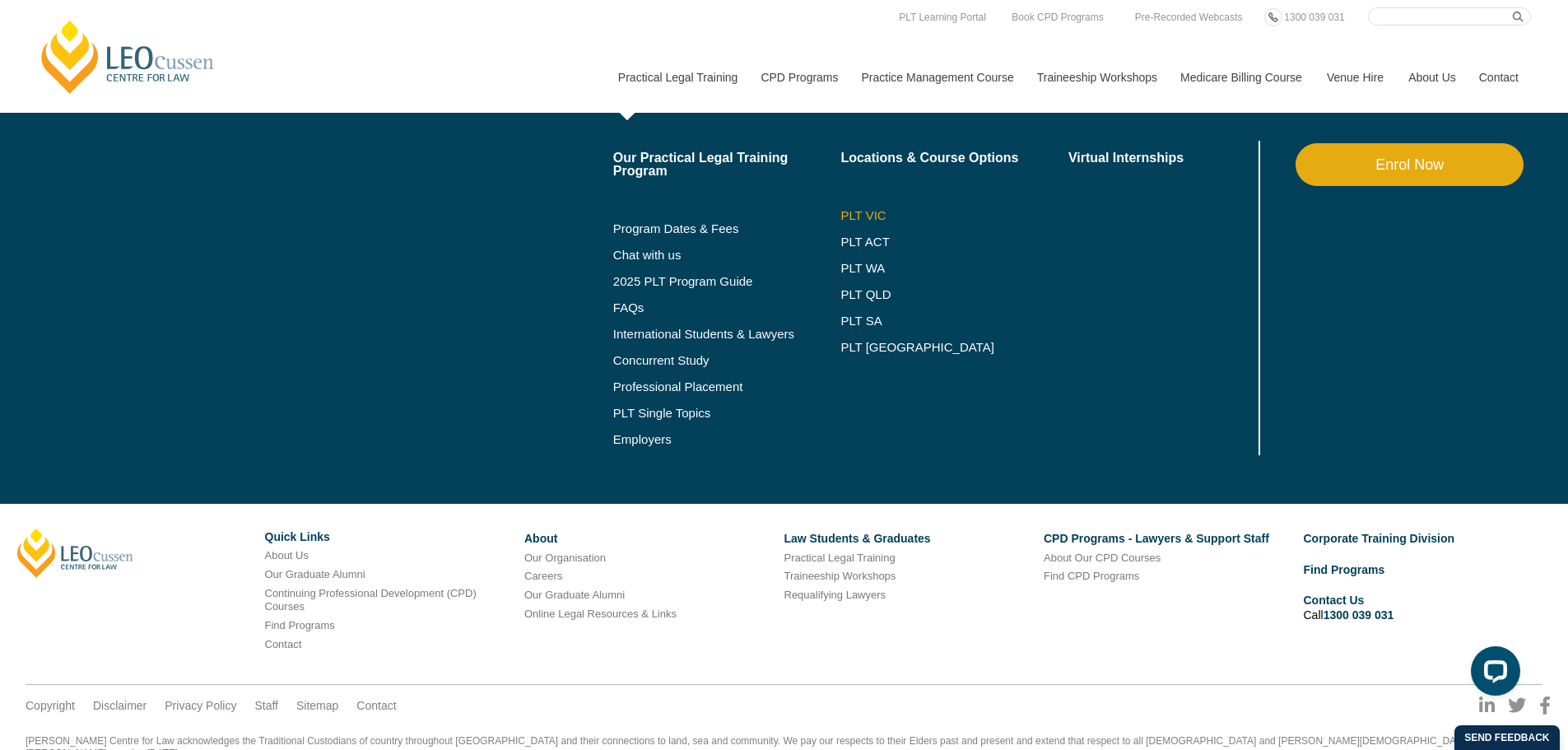
click at [862, 216] on link "PLT VIC" at bounding box center [955, 215] width 228 height 13
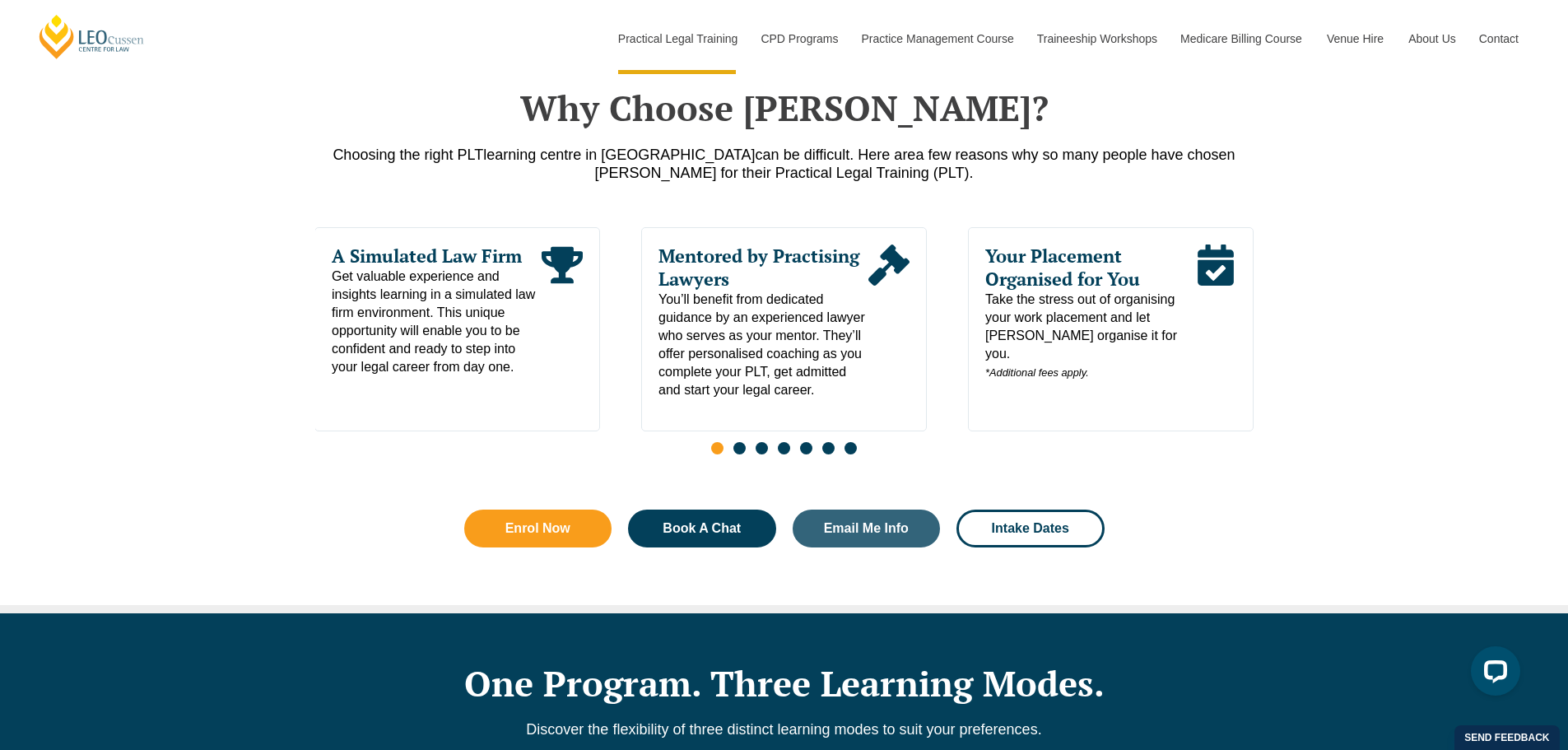
scroll to position [800, 0]
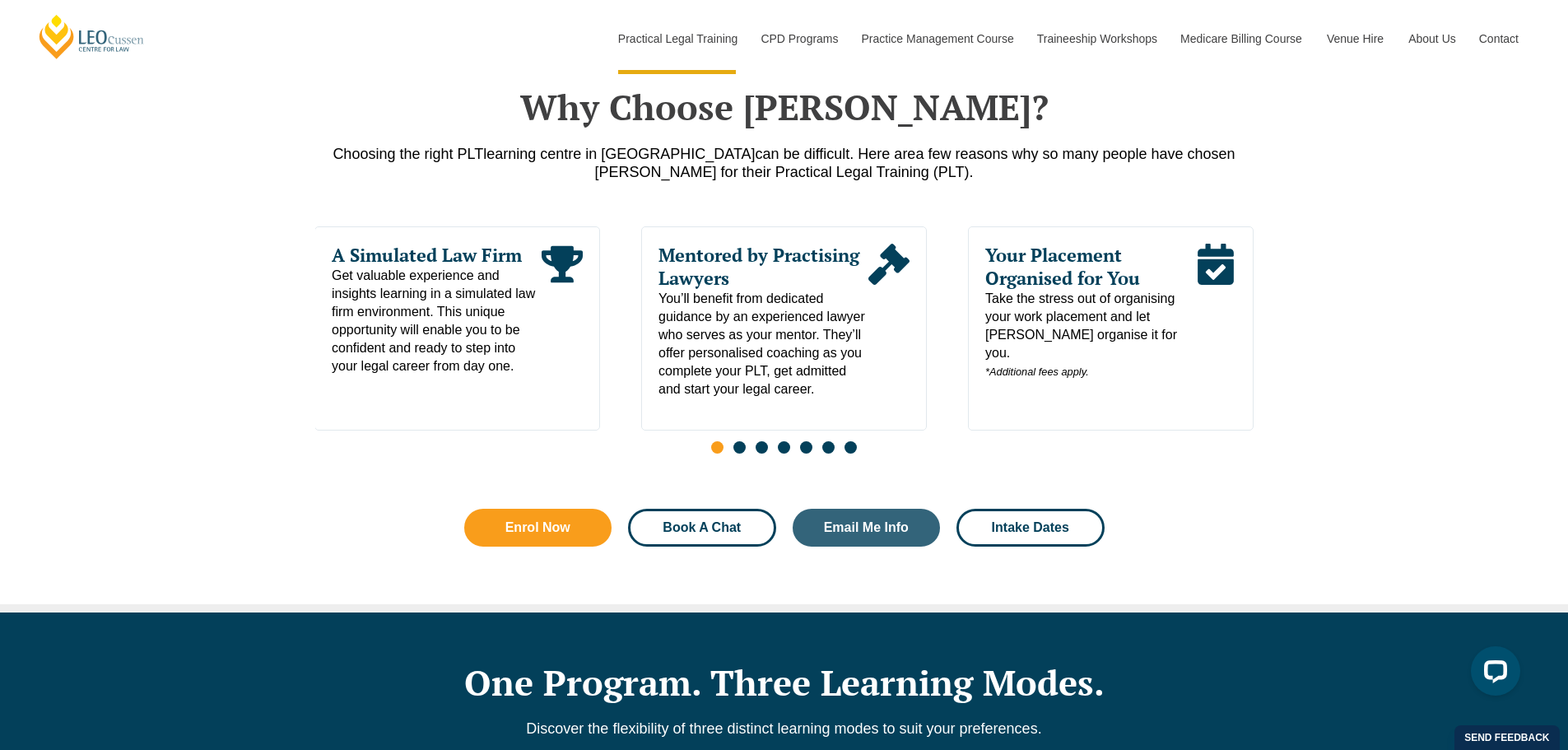
click at [655, 534] on span "Book A Chat" at bounding box center [703, 528] width 104 height 13
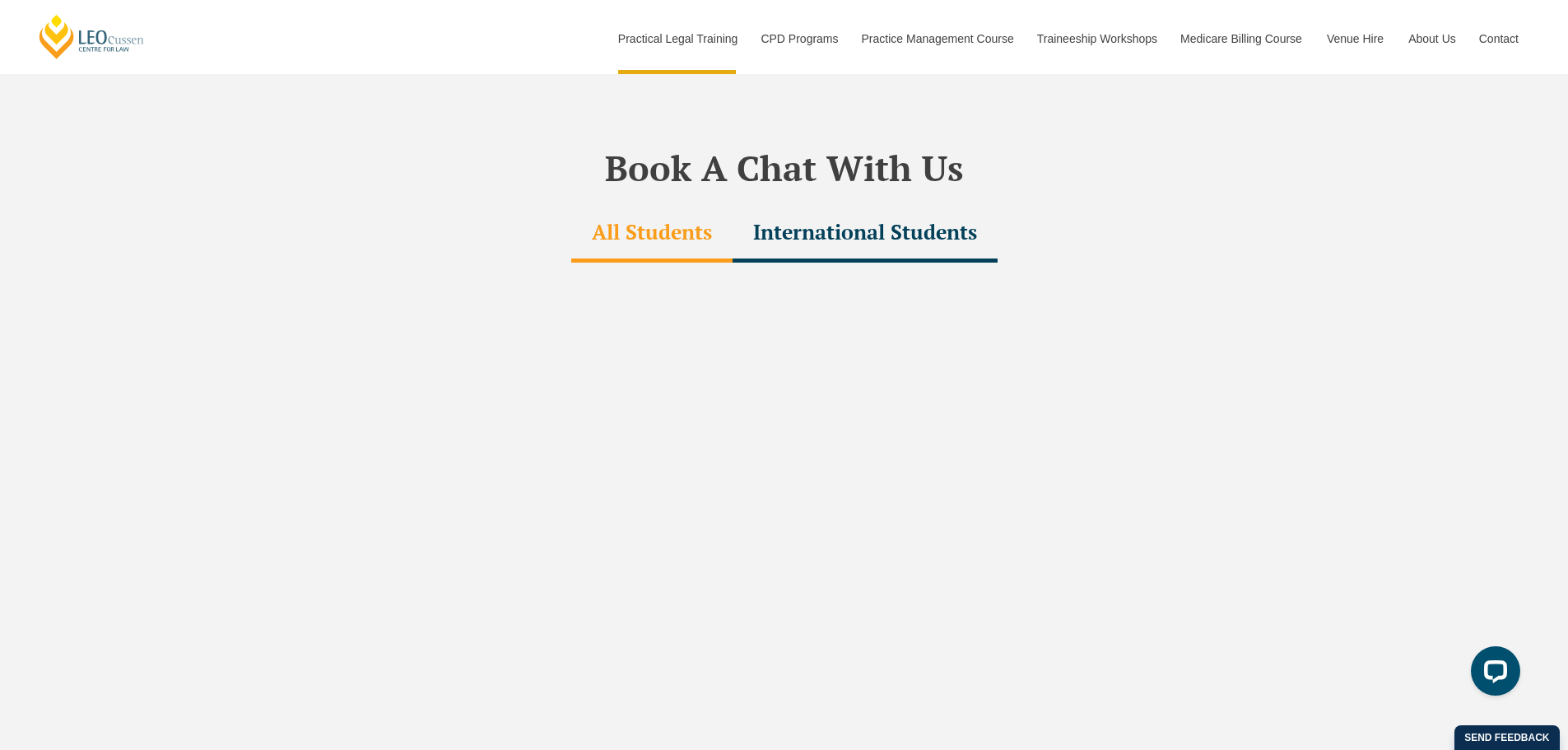
scroll to position [4959, 0]
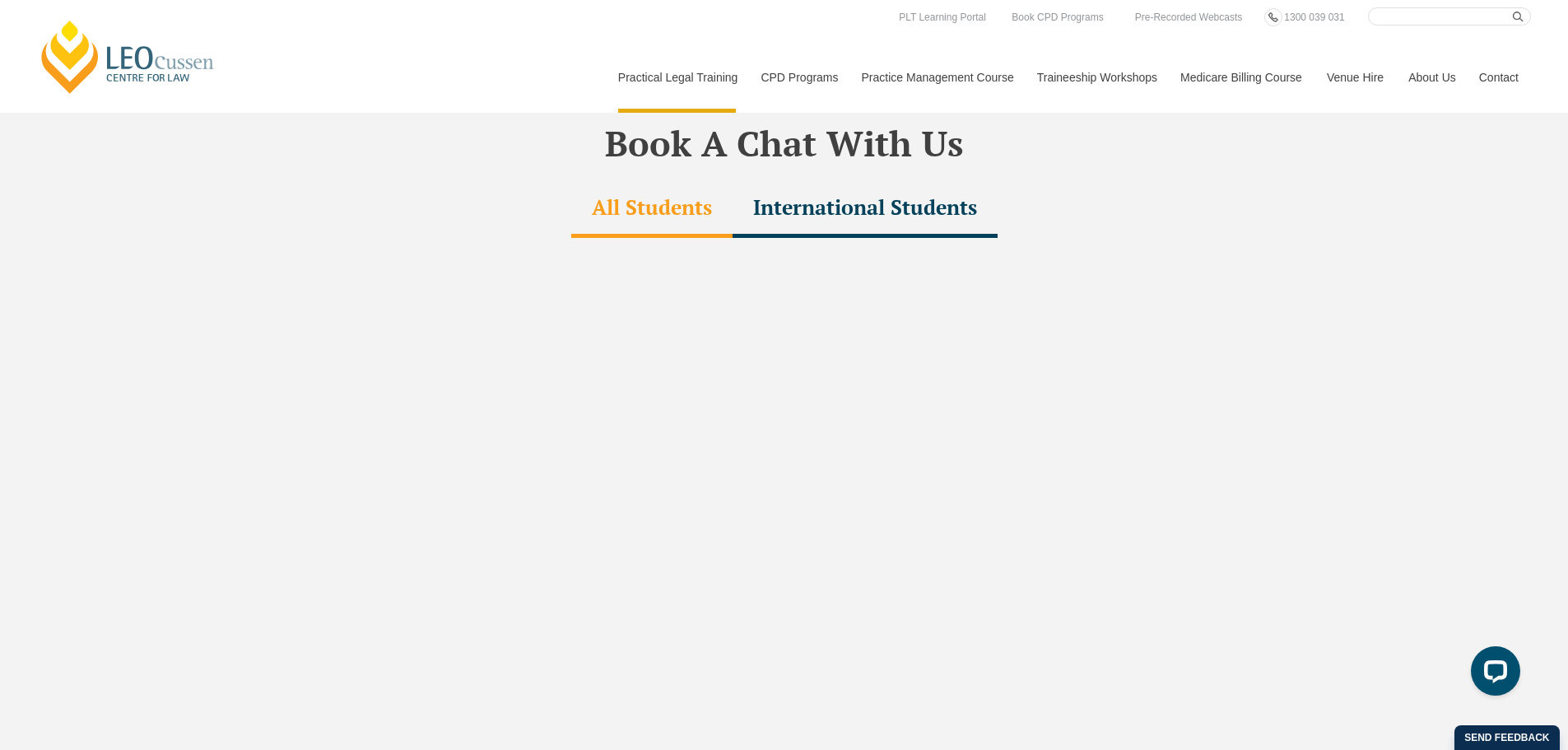
click at [646, 181] on div "All Students" at bounding box center [652, 210] width 161 height 58
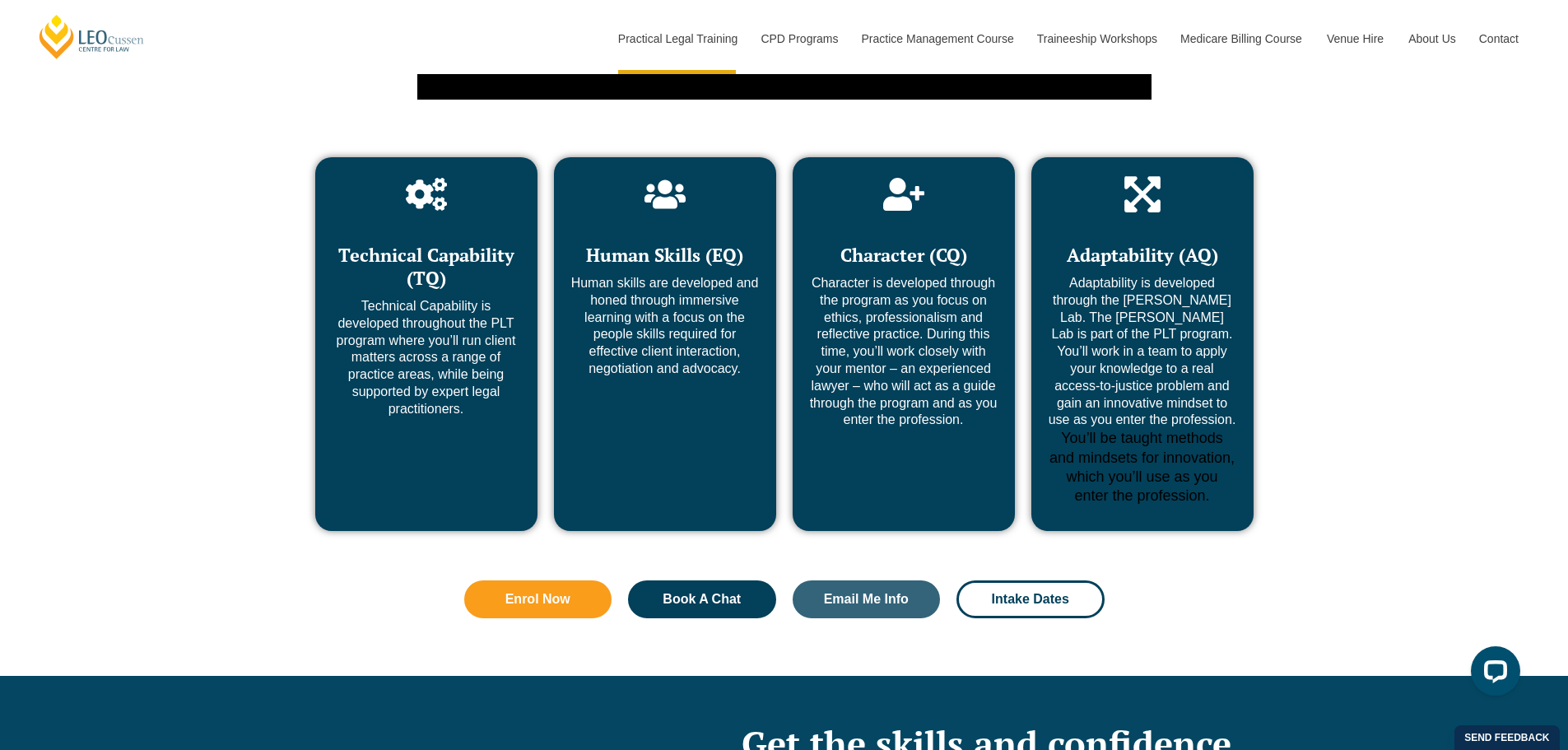
scroll to position [6436, 0]
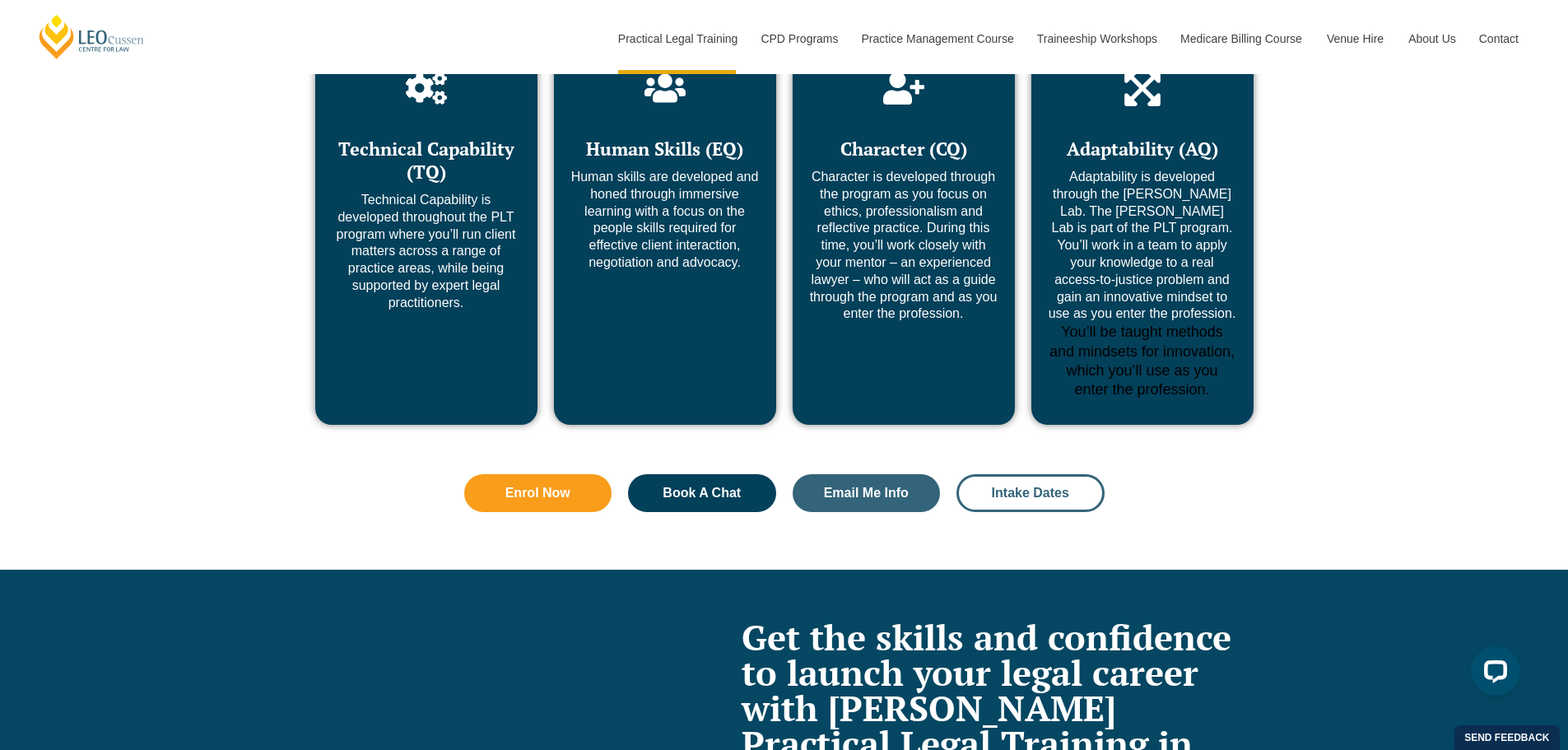
click at [1026, 487] on span "Intake Dates" at bounding box center [1031, 493] width 78 height 13
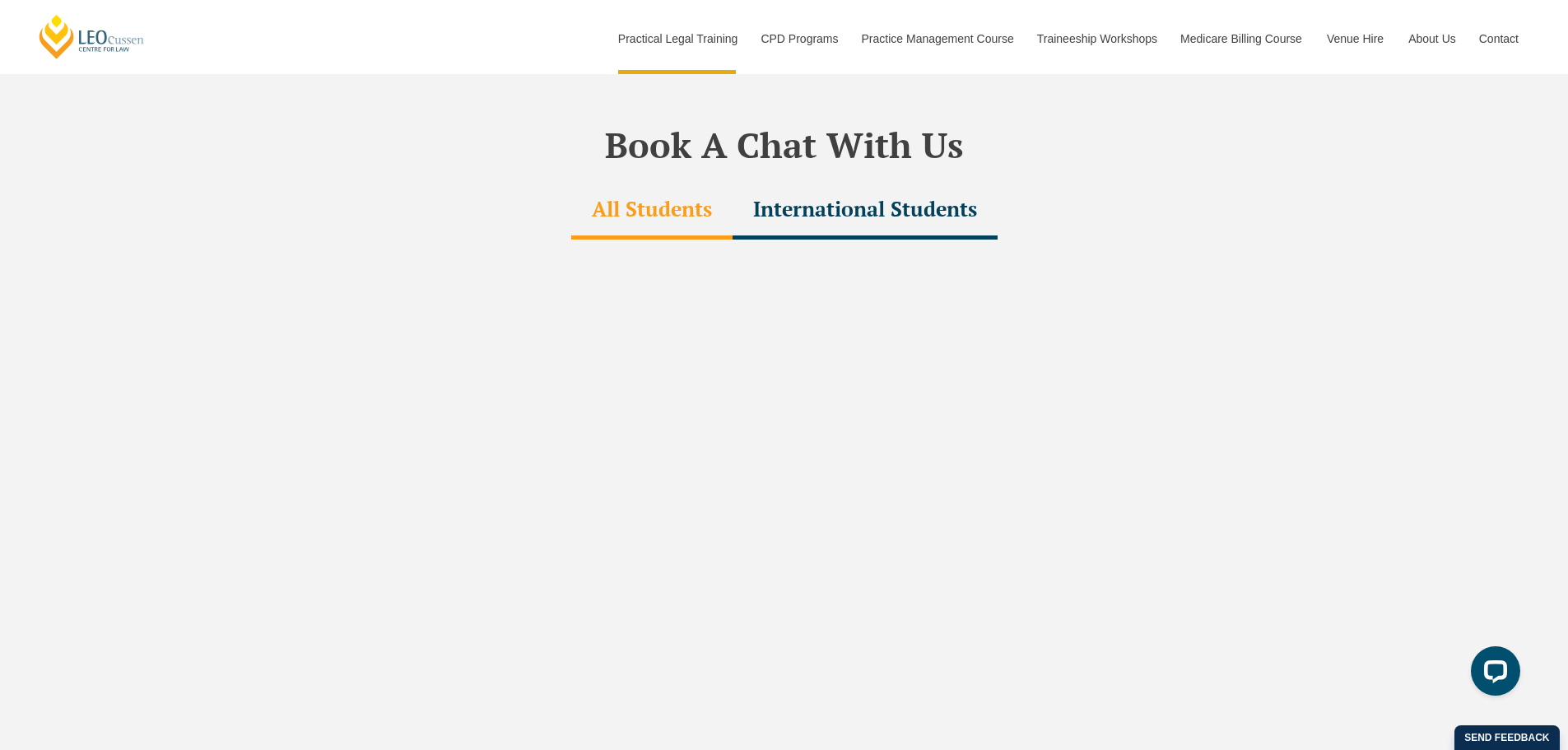
scroll to position [4959, 0]
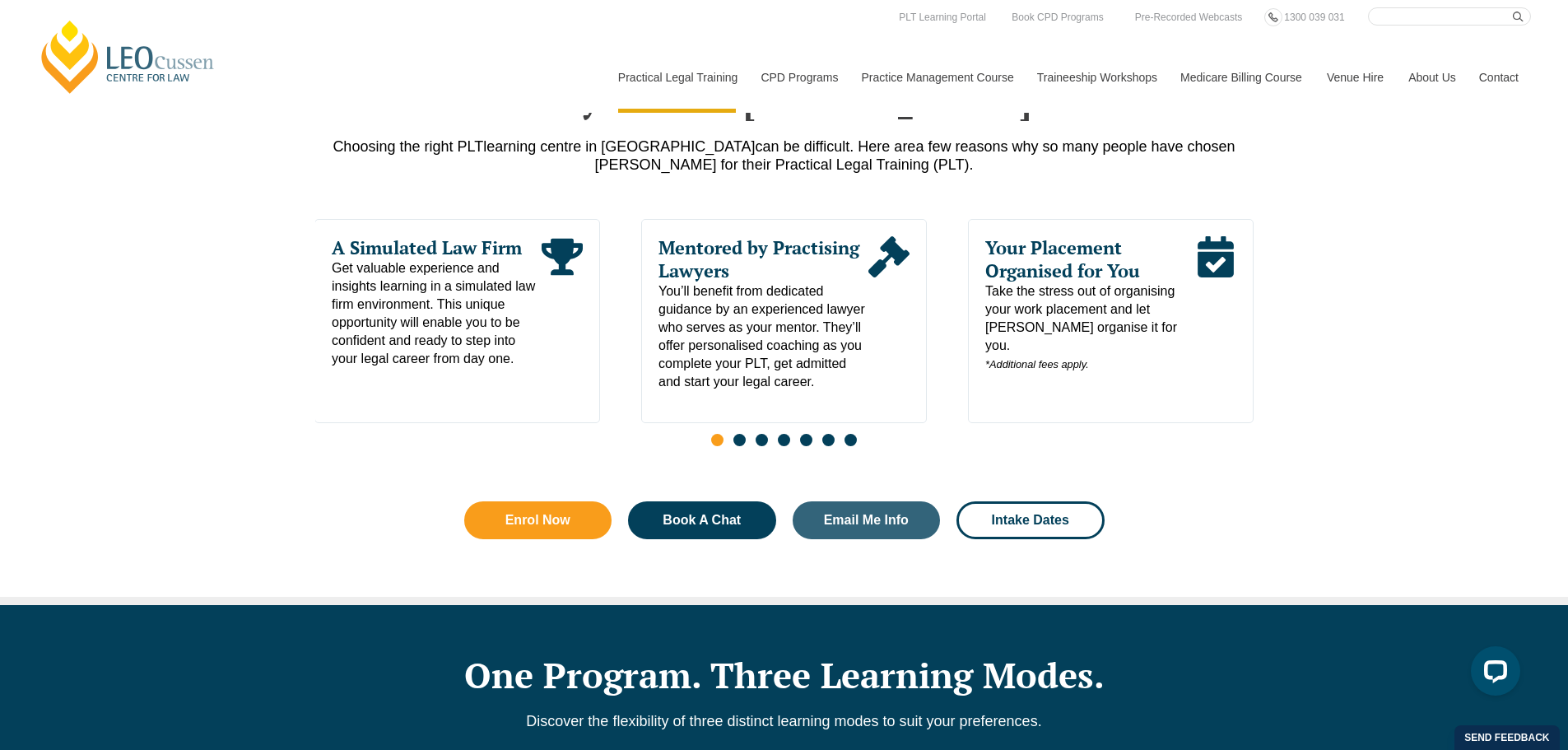
scroll to position [800, 0]
